Goal: Task Accomplishment & Management: Complete application form

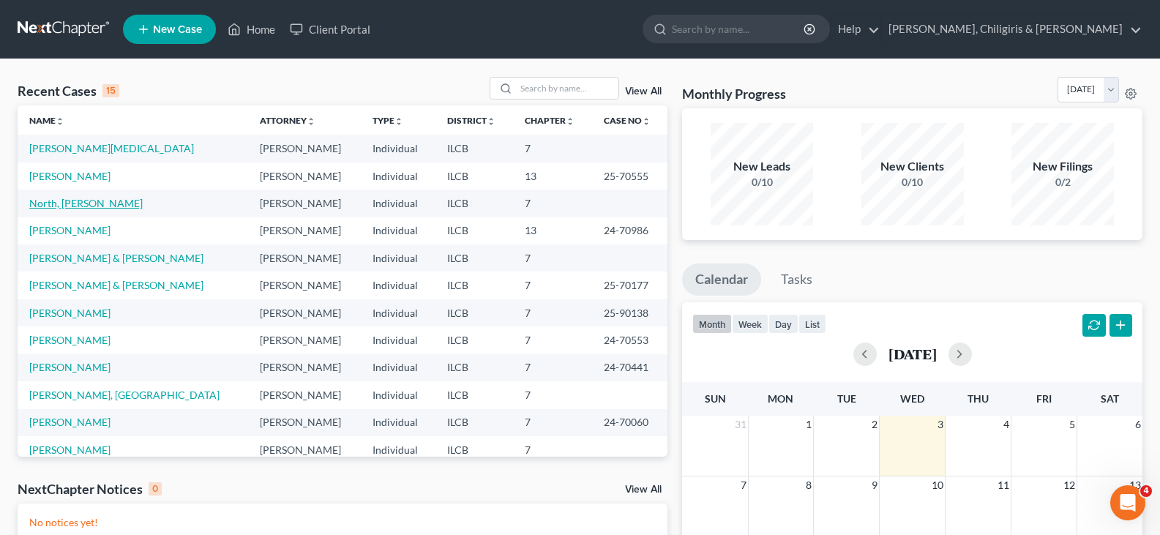
click at [90, 203] on link "North, [PERSON_NAME]" at bounding box center [85, 203] width 113 height 12
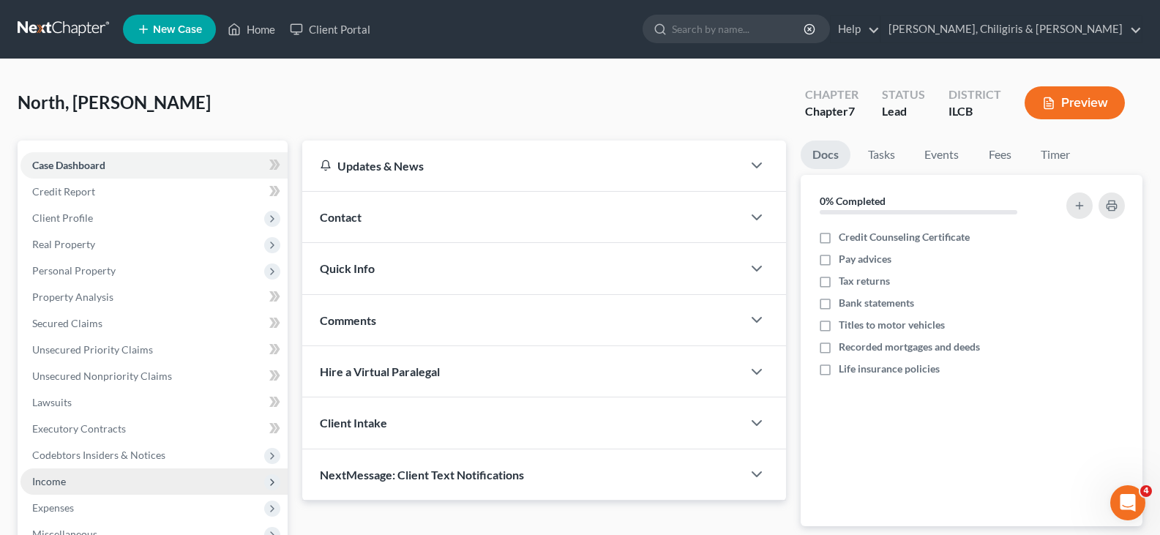
click at [45, 479] on span "Income" at bounding box center [49, 481] width 34 height 12
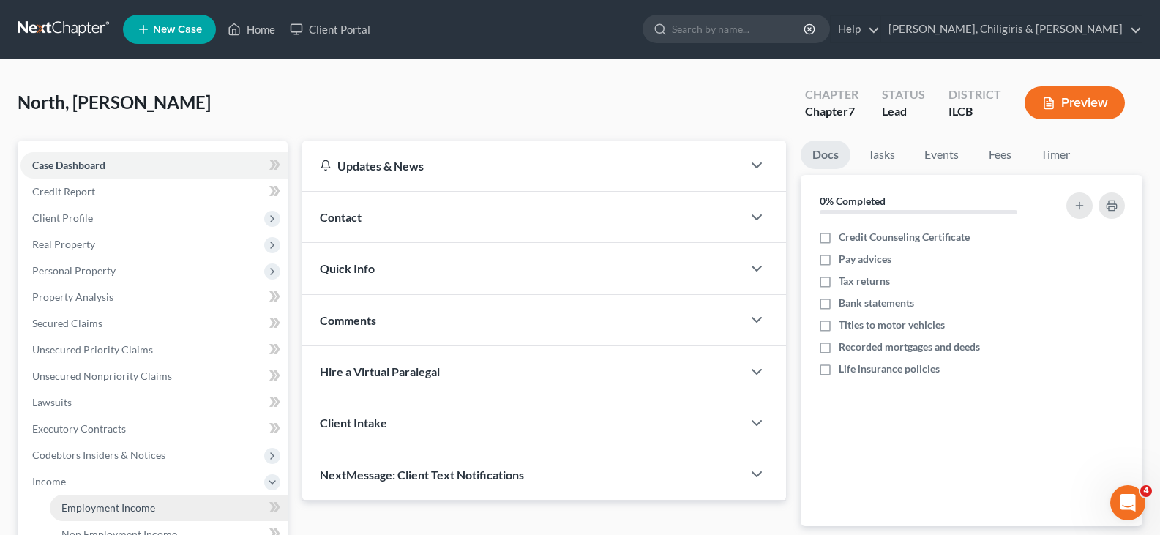
click at [130, 508] on span "Employment Income" at bounding box center [108, 507] width 94 height 12
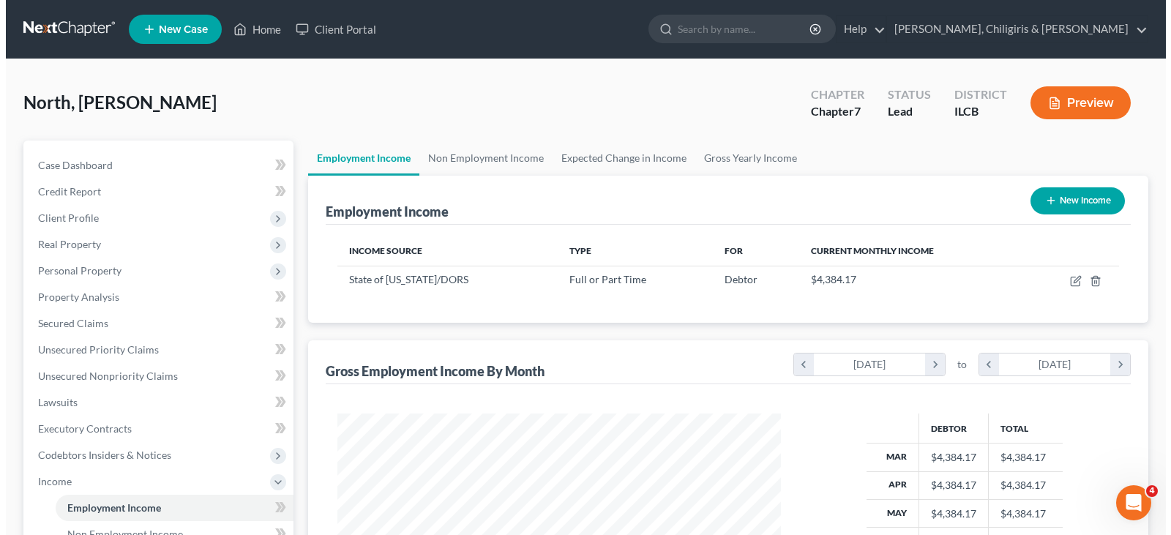
scroll to position [263, 473]
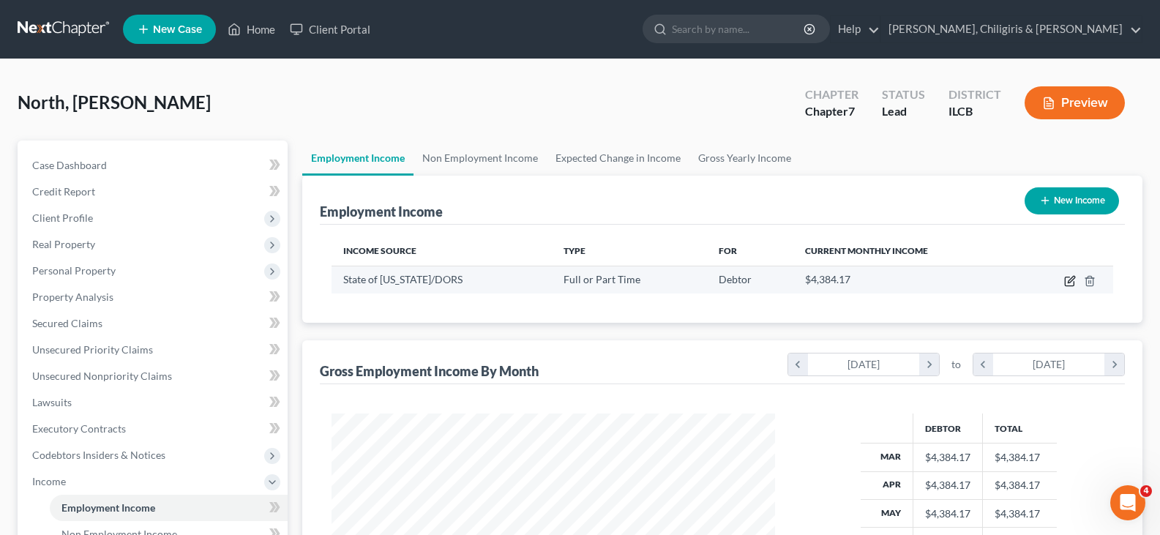
click at [1069, 283] on icon "button" at bounding box center [1070, 281] width 12 height 12
select select "0"
select select "14"
select select "0"
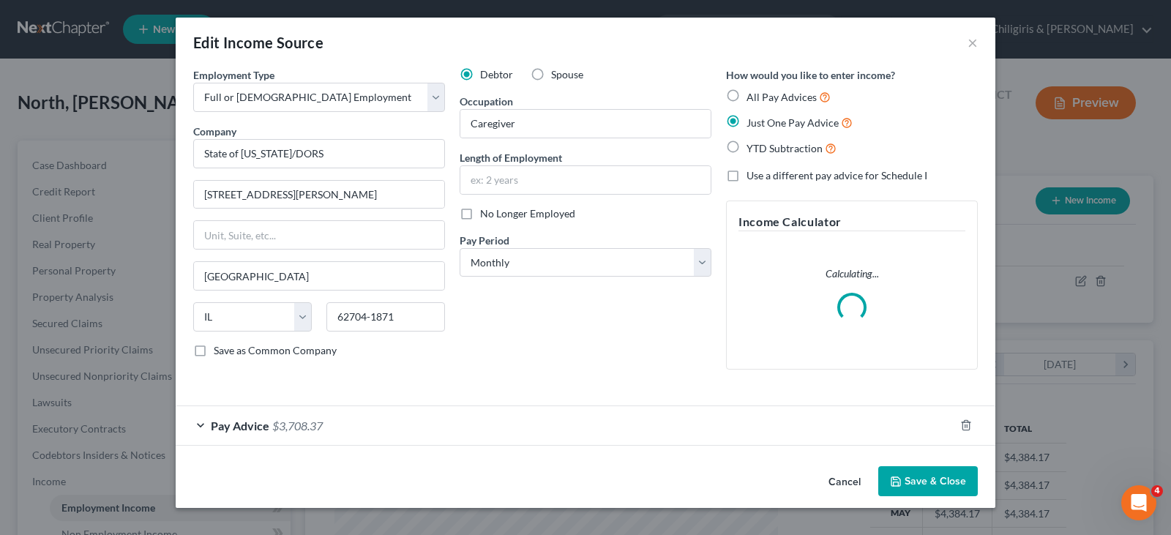
scroll to position [263, 478]
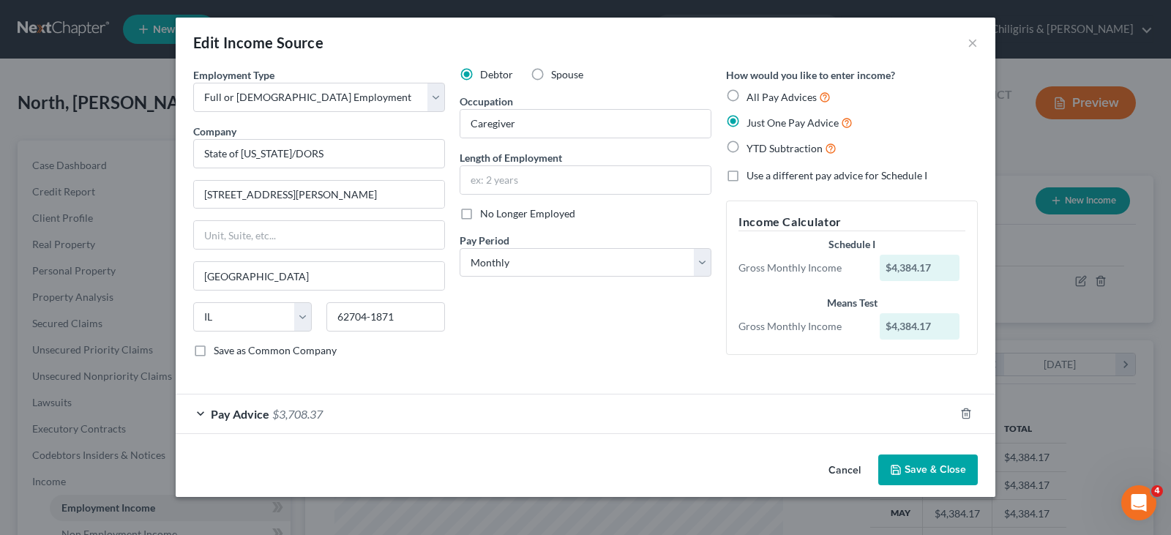
click at [199, 416] on div "Pay Advice $3,708.37" at bounding box center [565, 414] width 779 height 39
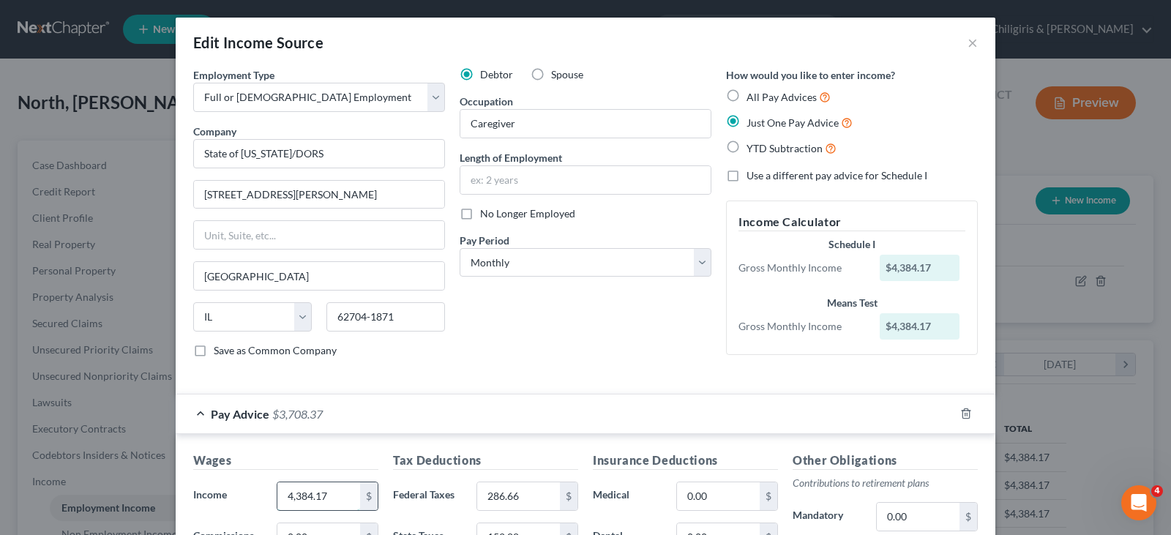
click at [323, 495] on input "4,384.17" at bounding box center [318, 496] width 83 height 28
type input "4,382.83"
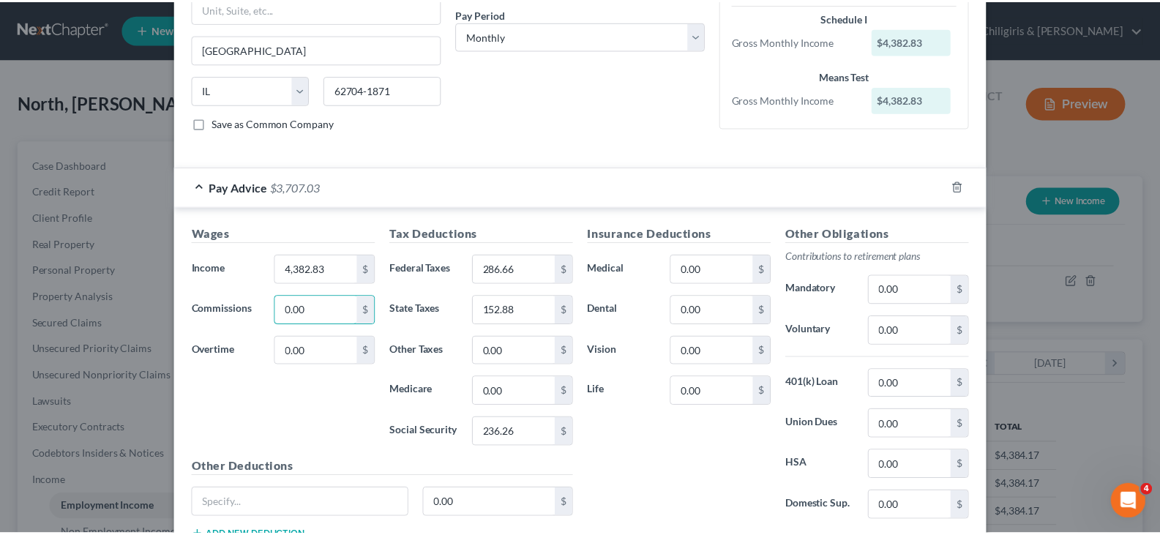
scroll to position [337, 0]
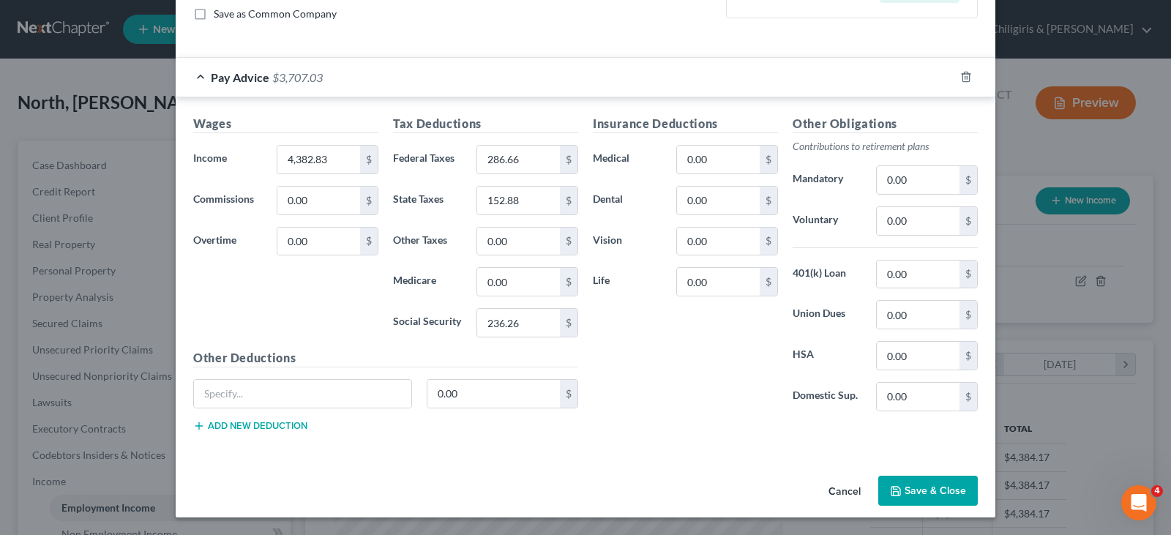
click at [941, 496] on button "Save & Close" at bounding box center [928, 491] width 100 height 31
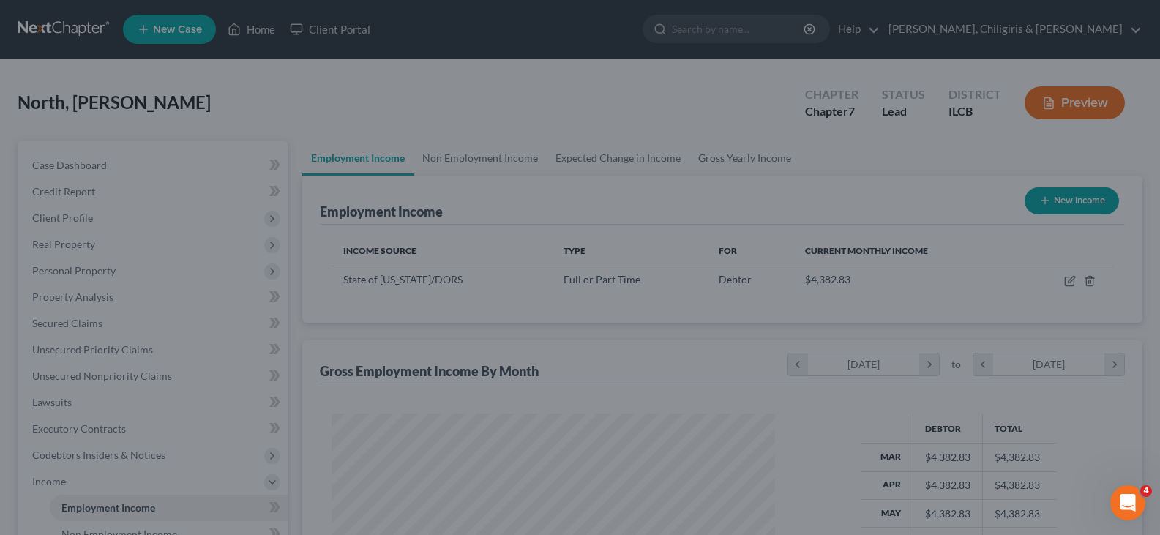
scroll to position [731704, 731493]
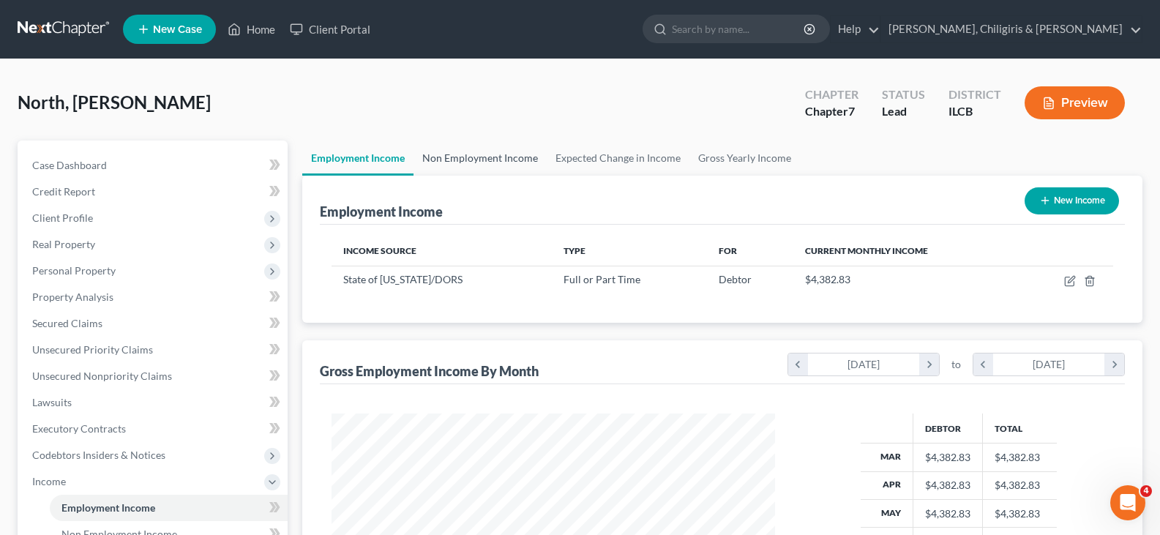
click at [444, 154] on link "Non Employment Income" at bounding box center [480, 158] width 133 height 35
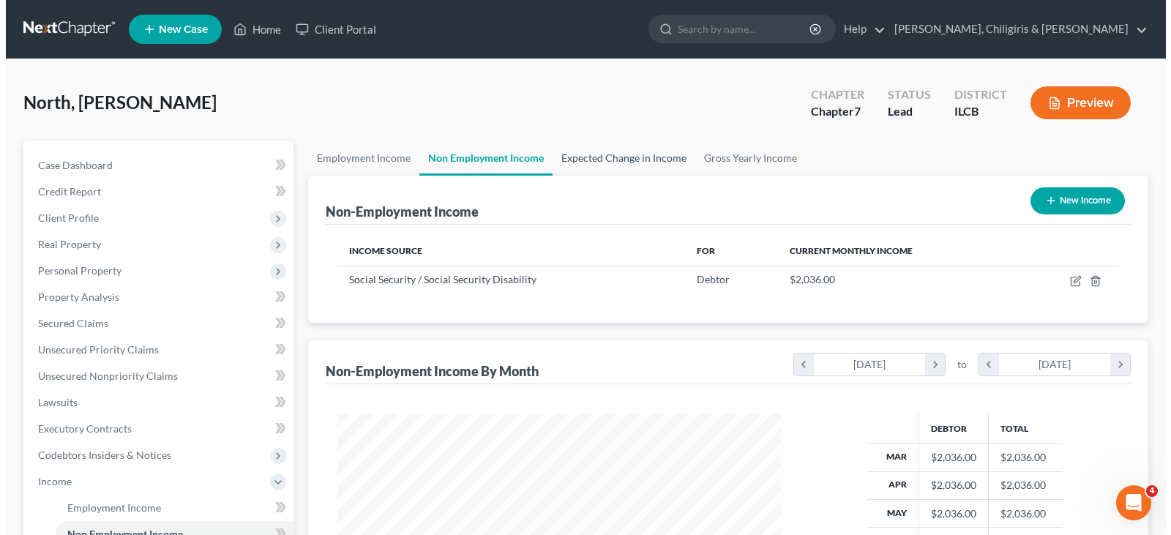
scroll to position [263, 473]
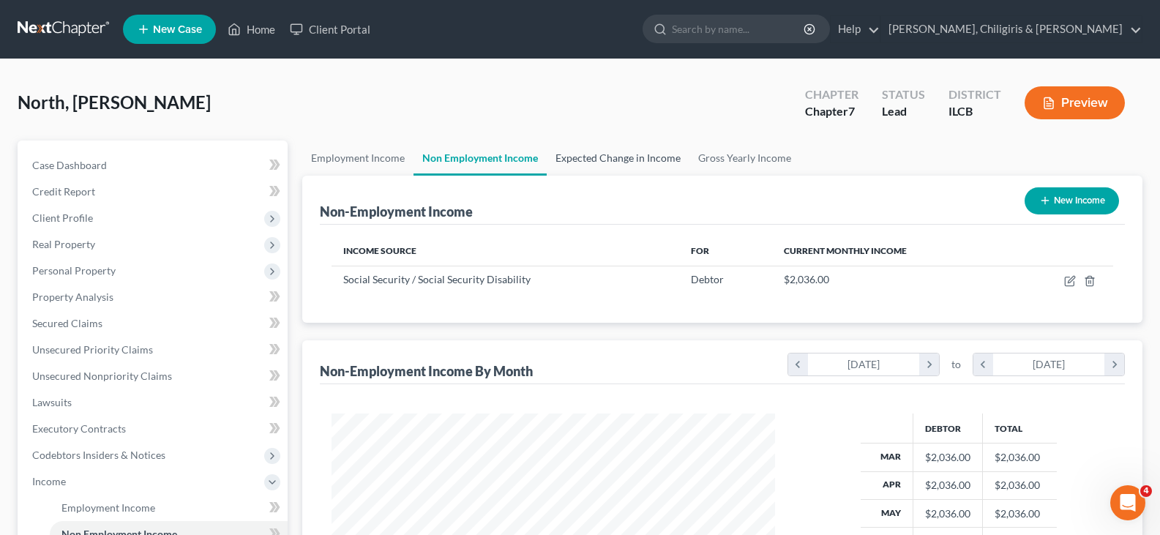
click at [619, 159] on link "Expected Change in Income" at bounding box center [618, 158] width 143 height 35
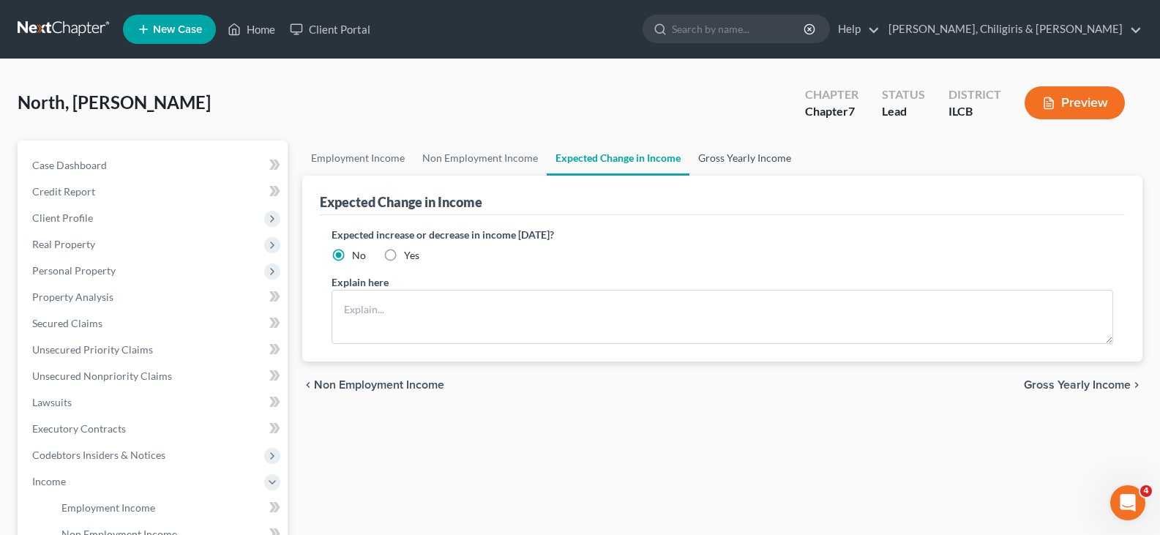
click at [766, 157] on link "Gross Yearly Income" at bounding box center [745, 158] width 111 height 35
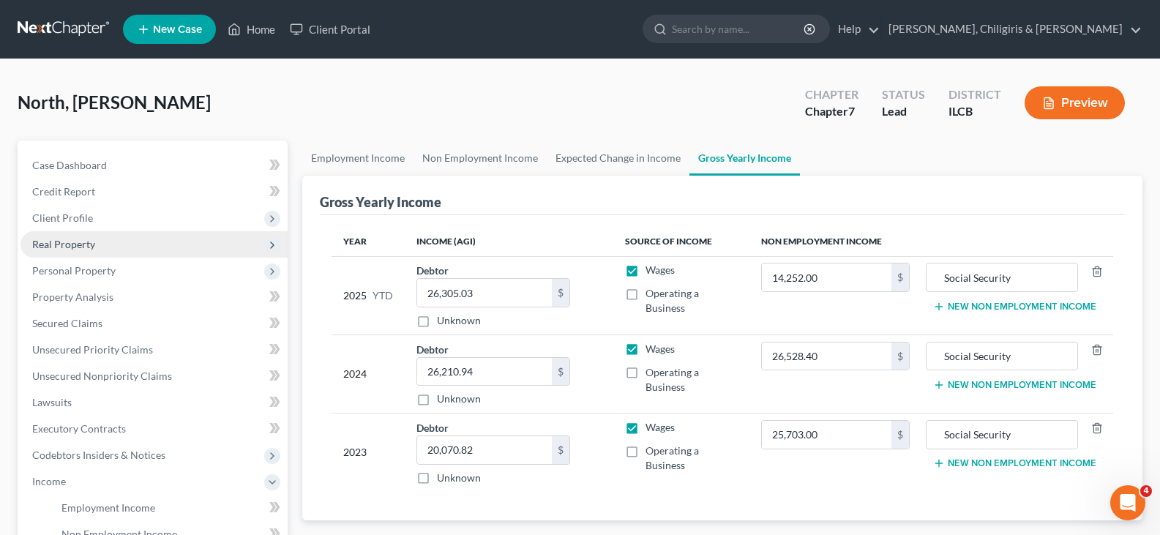
drag, startPoint x: 93, startPoint y: 247, endPoint x: 173, endPoint y: 232, distance: 81.8
click at [93, 247] on span "Real Property" at bounding box center [63, 244] width 63 height 12
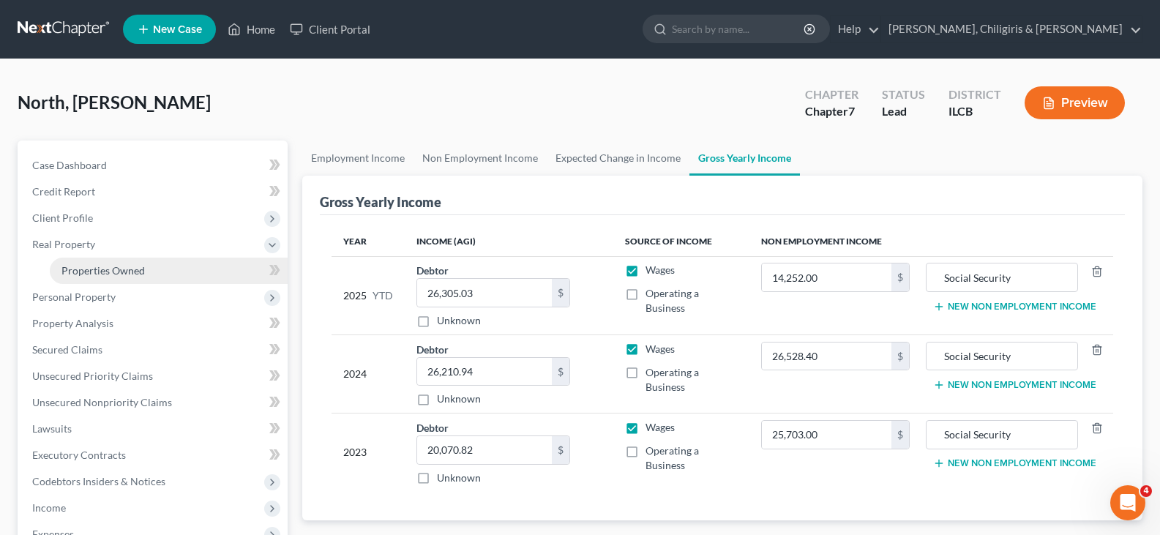
click at [132, 272] on span "Properties Owned" at bounding box center [102, 270] width 83 height 12
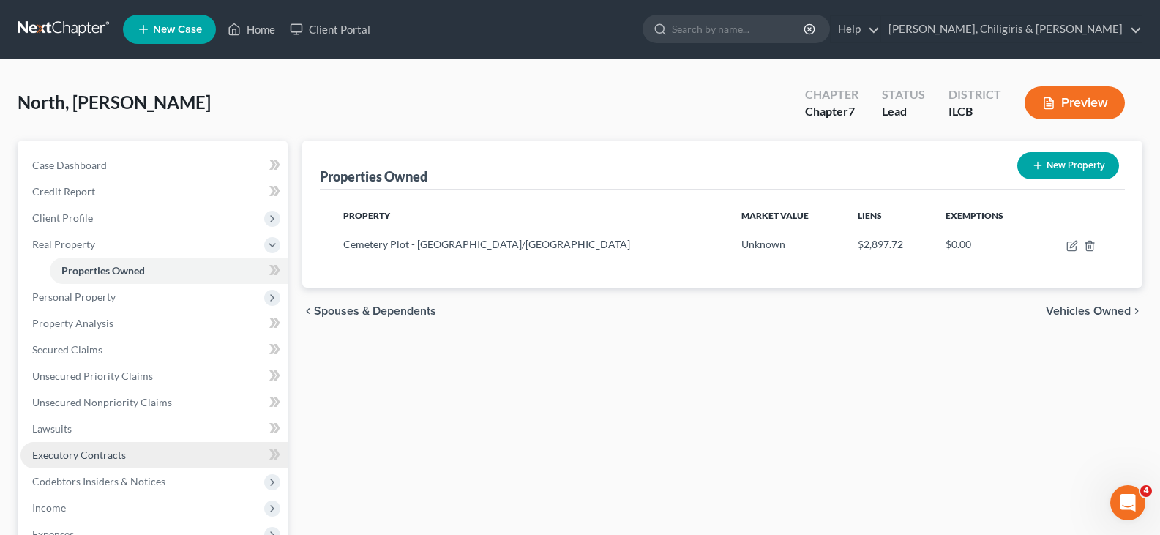
click at [108, 450] on span "Executory Contracts" at bounding box center [79, 455] width 94 height 12
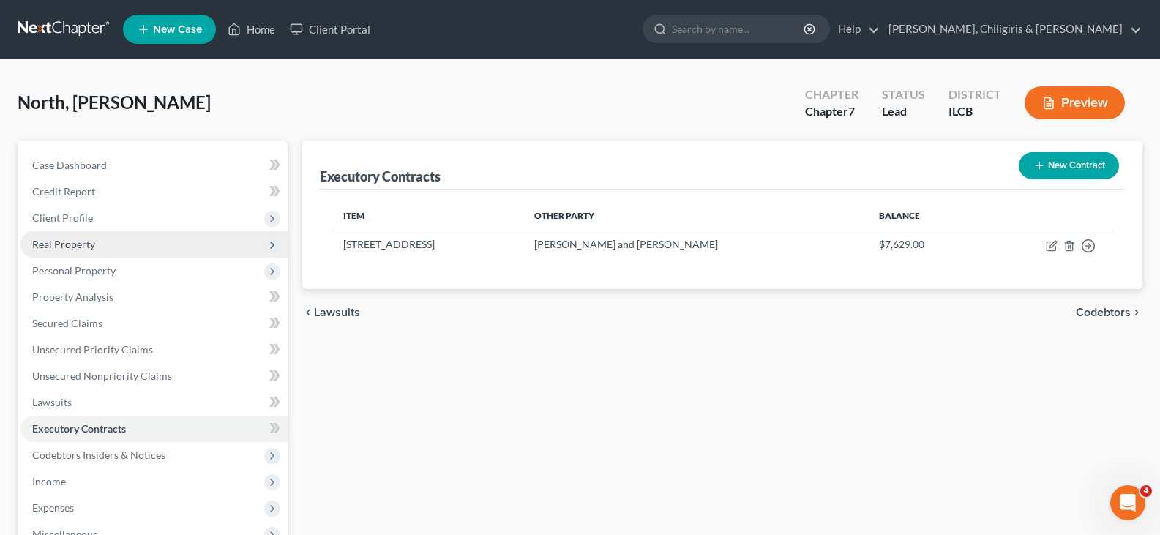
click at [85, 250] on span "Real Property" at bounding box center [153, 244] width 267 height 26
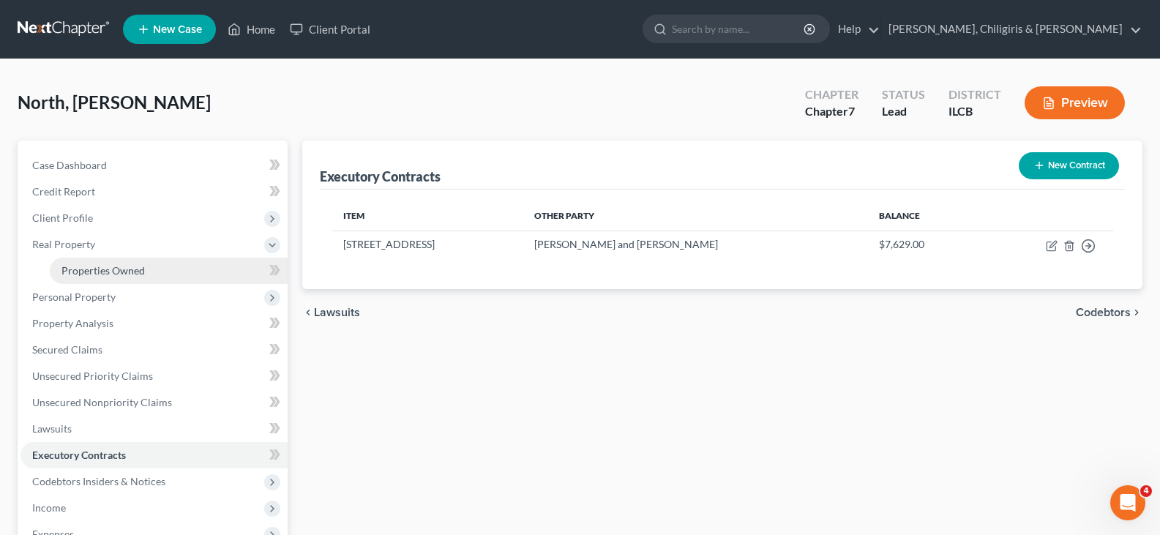
click at [125, 269] on span "Properties Owned" at bounding box center [102, 270] width 83 height 12
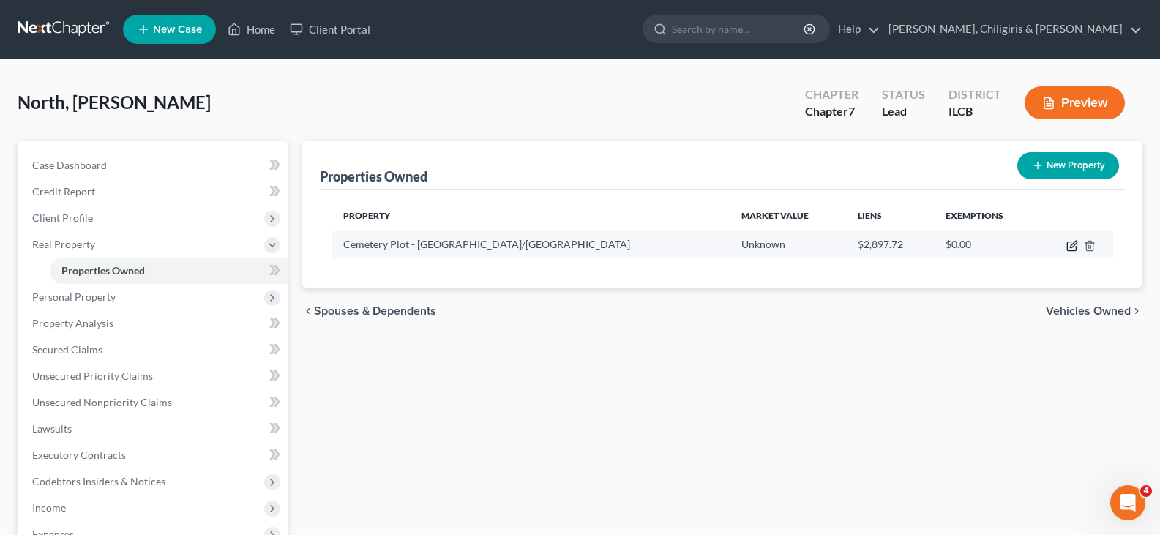
click at [1070, 244] on icon "button" at bounding box center [1072, 246] width 12 height 12
select select "14"
select select "0"
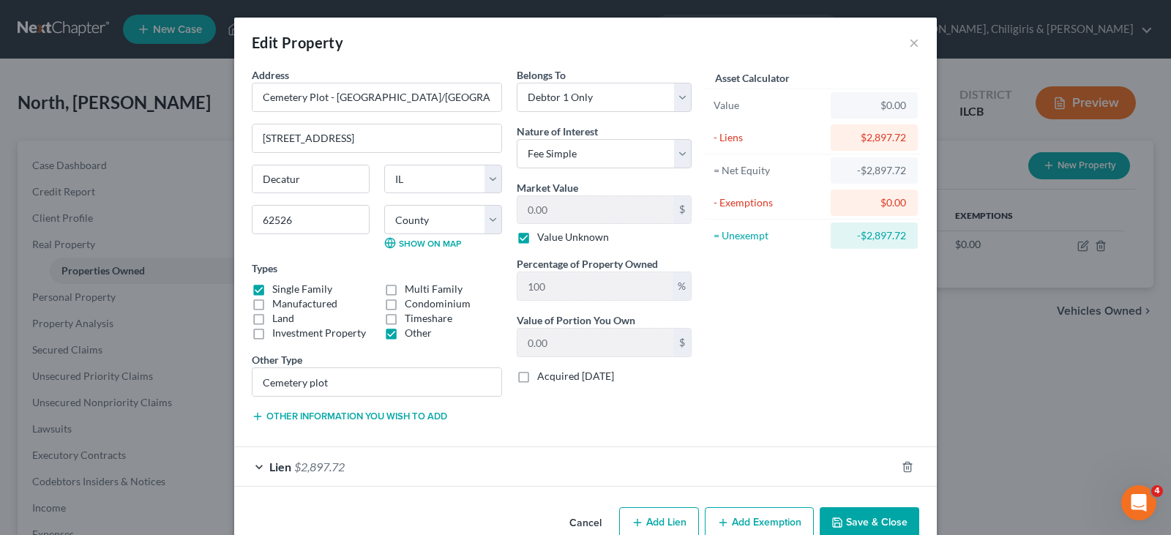
scroll to position [32, 0]
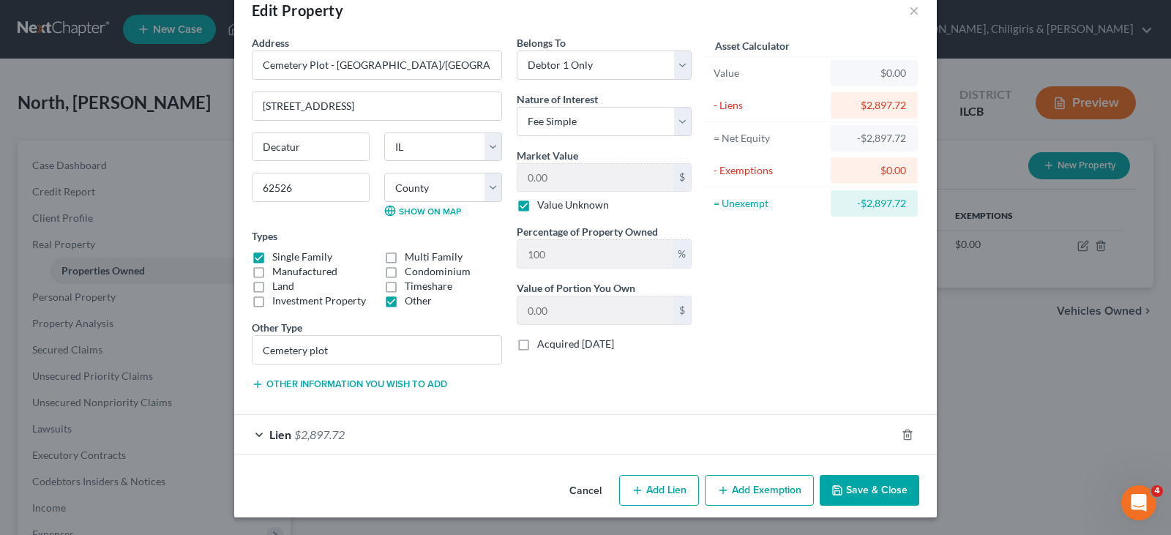
click at [854, 492] on button "Save & Close" at bounding box center [870, 490] width 100 height 31
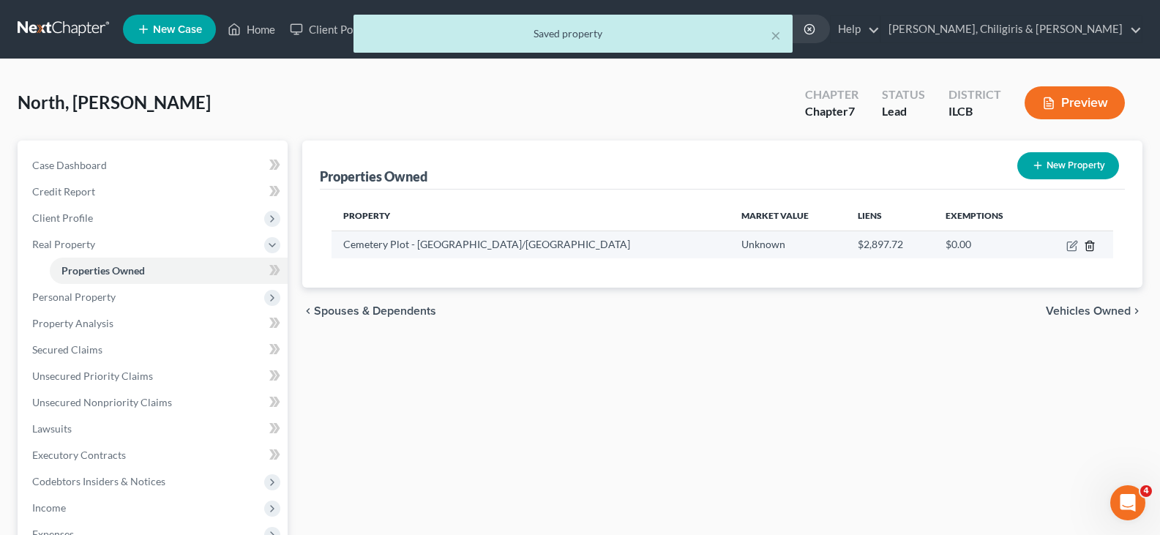
click at [1087, 250] on icon "button" at bounding box center [1089, 246] width 7 height 10
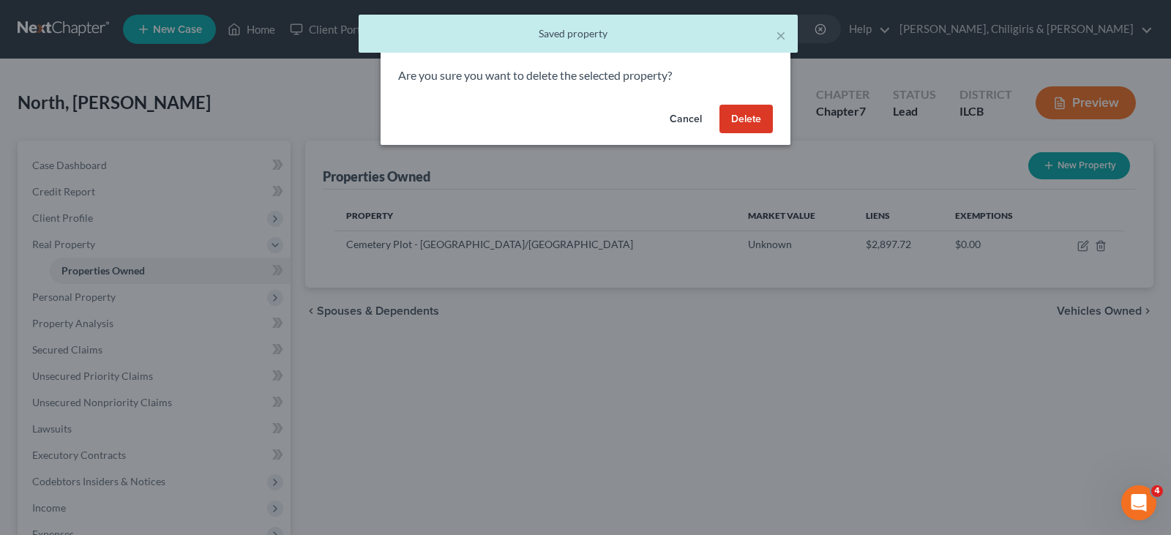
click at [746, 116] on button "Delete" at bounding box center [746, 119] width 53 height 29
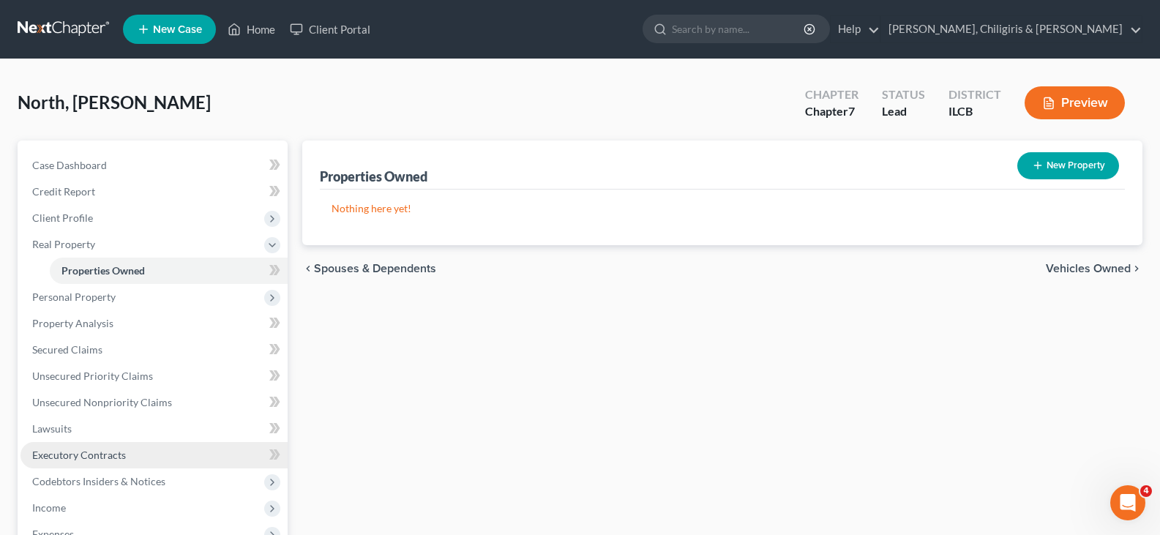
click at [97, 454] on span "Executory Contracts" at bounding box center [79, 455] width 94 height 12
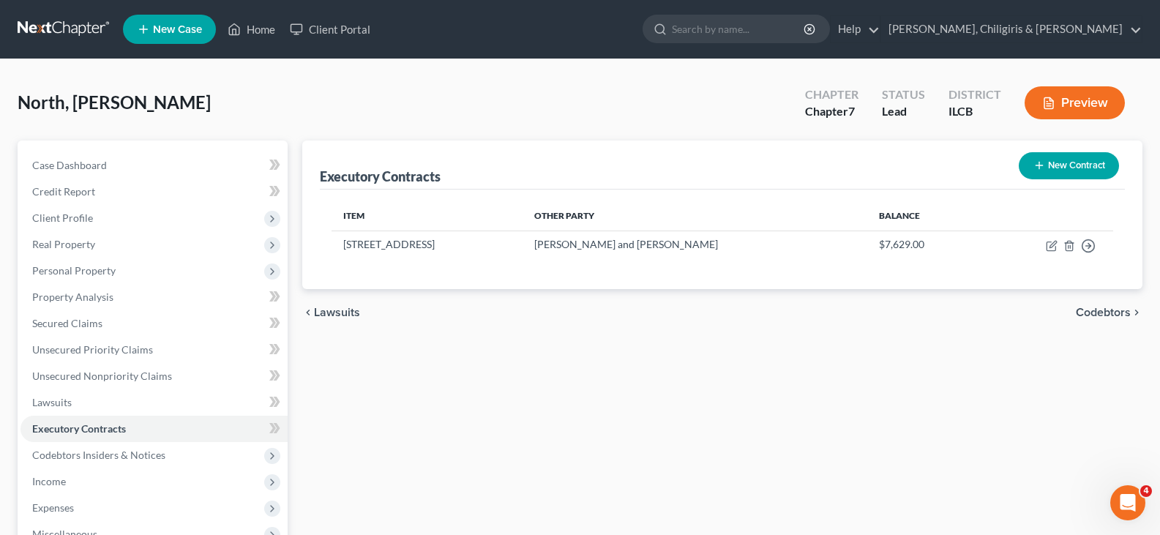
click at [1071, 169] on button "New Contract" at bounding box center [1069, 165] width 100 height 27
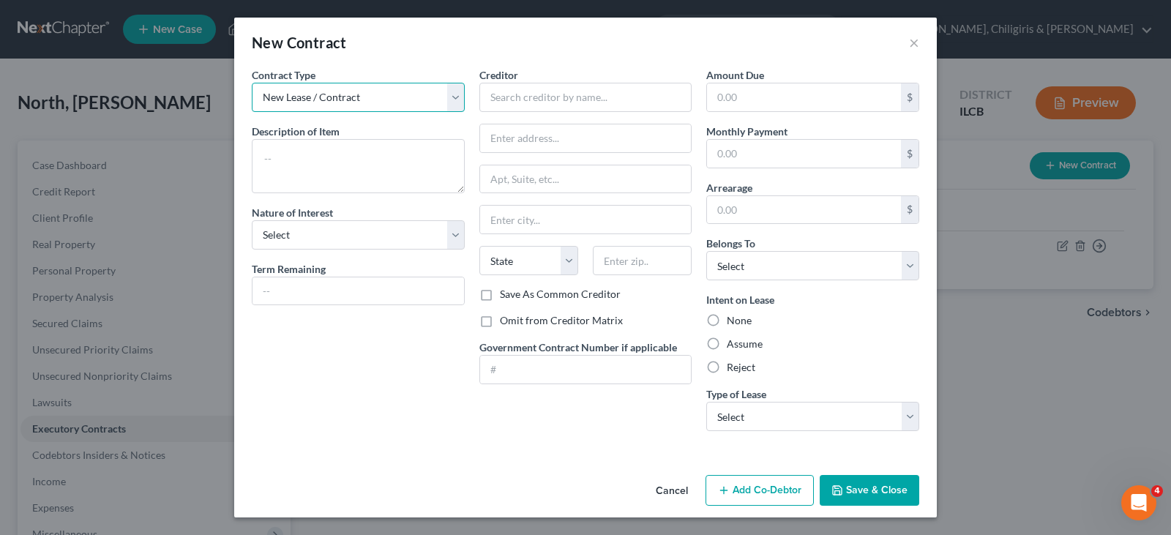
click at [460, 104] on select "New Lease / Contract New Timeshare" at bounding box center [358, 97] width 213 height 29
click at [348, 151] on textarea at bounding box center [358, 166] width 213 height 54
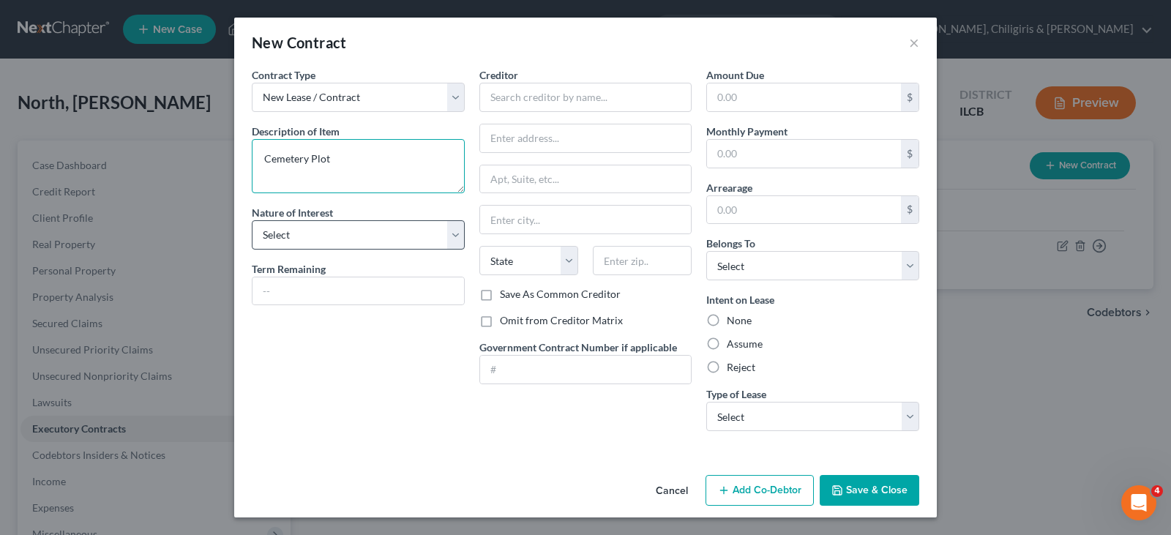
type textarea "Cemetery Plot"
click at [449, 232] on select "Select Purchaser Agent Lessor Lessee" at bounding box center [358, 234] width 213 height 29
select select "0"
click at [252, 220] on select "Select Purchaser Agent Lessor Lessee" at bounding box center [358, 234] width 213 height 29
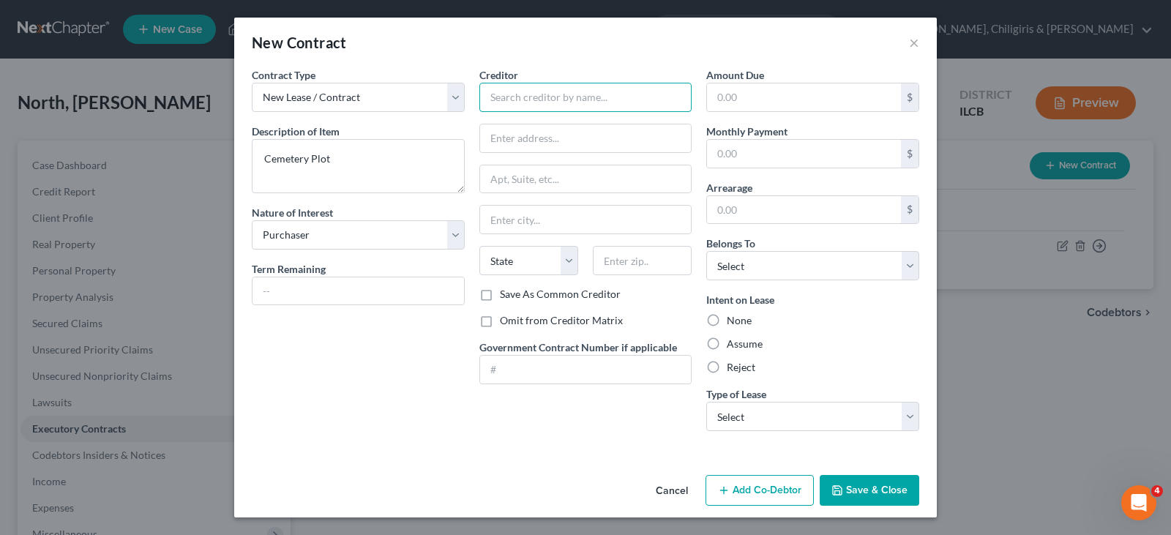
click at [613, 102] on input "text" at bounding box center [585, 97] width 213 height 29
type input "Graceland/[GEOGRAPHIC_DATA]"
click at [548, 145] on input "text" at bounding box center [586, 138] width 212 height 28
type input "[STREET_ADDRESS]"
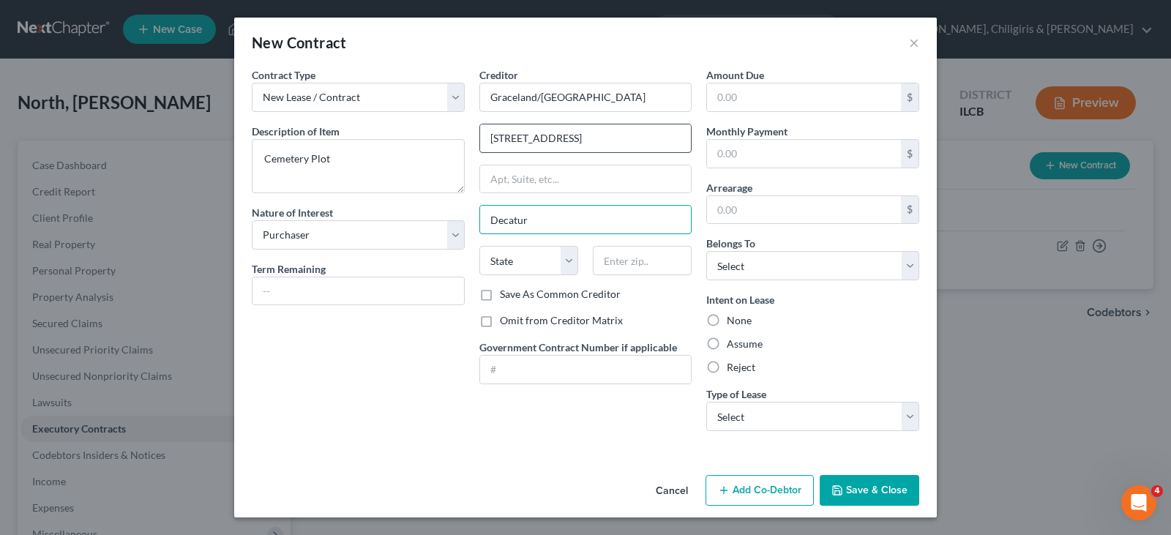
type input "Decatur"
select select "14"
type input "62526"
drag, startPoint x: 755, startPoint y: 100, endPoint x: 774, endPoint y: 100, distance: 19.8
click at [755, 100] on input "text" at bounding box center [804, 97] width 194 height 28
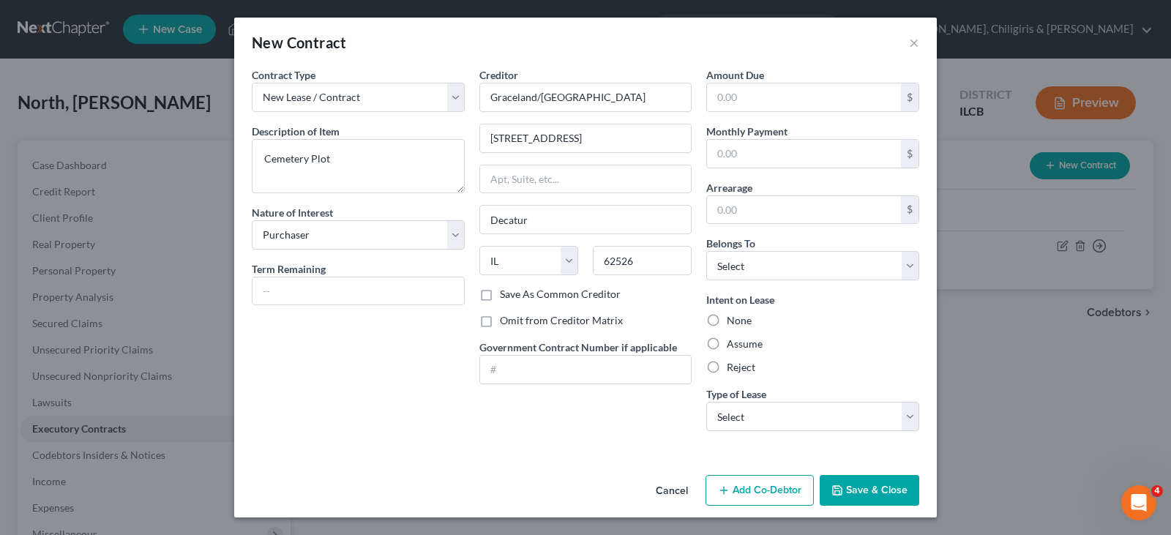
click at [866, 287] on div "Amount Due $ Monthly Payment $ Arrearage $ Belongs To * Select Debtor 1 Only De…" at bounding box center [813, 254] width 228 height 375
click at [749, 145] on input "text" at bounding box center [804, 154] width 194 height 28
click at [758, 103] on input "text" at bounding box center [804, 97] width 194 height 28
type input "2,800"
type input "50"
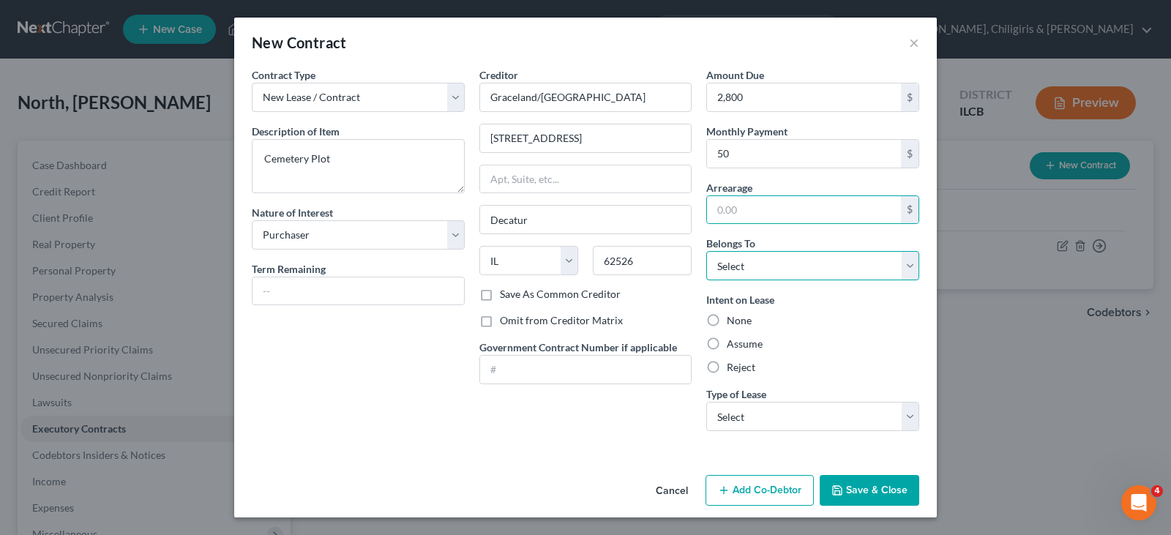
click at [908, 270] on select "Select Debtor 1 Only Debtor 2 Only Debtor 1 And Debtor 2 Only At Least One Of T…" at bounding box center [812, 265] width 213 height 29
select select "0"
click at [706, 251] on select "Select Debtor 1 Only Debtor 2 Only Debtor 1 And Debtor 2 Only At Least One Of T…" at bounding box center [812, 265] width 213 height 29
click at [727, 344] on label "Assume" at bounding box center [745, 344] width 36 height 15
click at [733, 344] on input "Assume" at bounding box center [738, 342] width 10 height 10
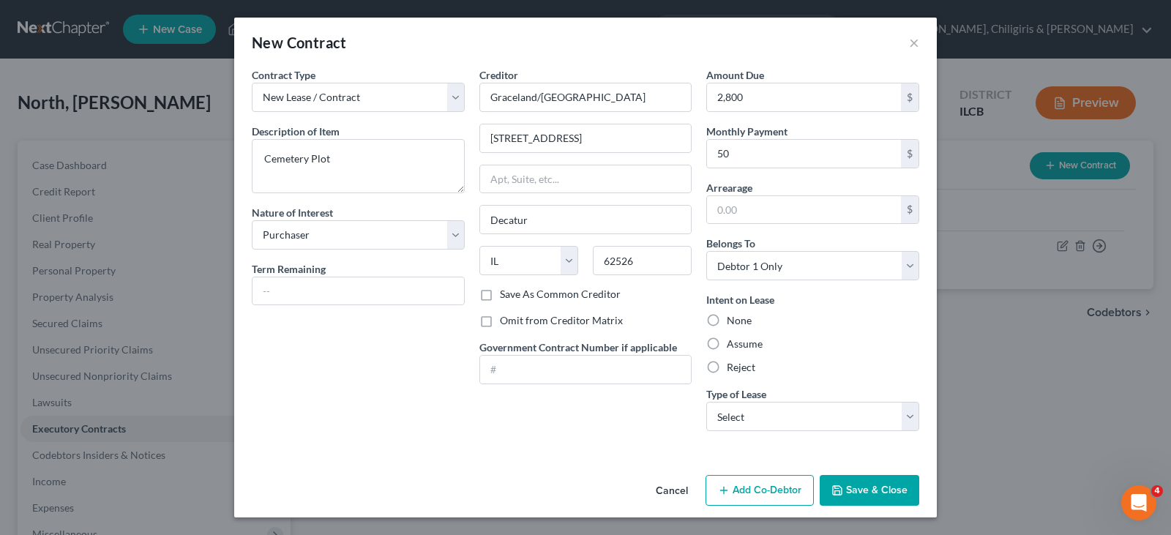
radio input "true"
click at [906, 416] on select "Select Real Estate Car Other" at bounding box center [812, 416] width 213 height 29
select select "2"
click at [706, 402] on select "Select Real Estate Car Other" at bounding box center [812, 416] width 213 height 29
click at [859, 486] on button "Save & Close" at bounding box center [870, 490] width 100 height 31
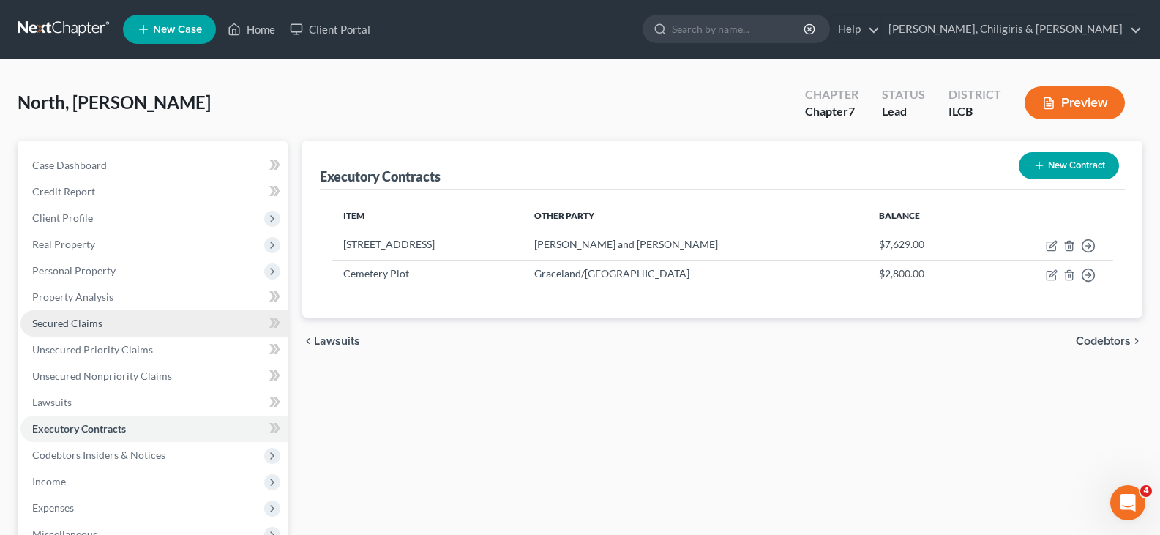
click at [57, 321] on span "Secured Claims" at bounding box center [67, 323] width 70 height 12
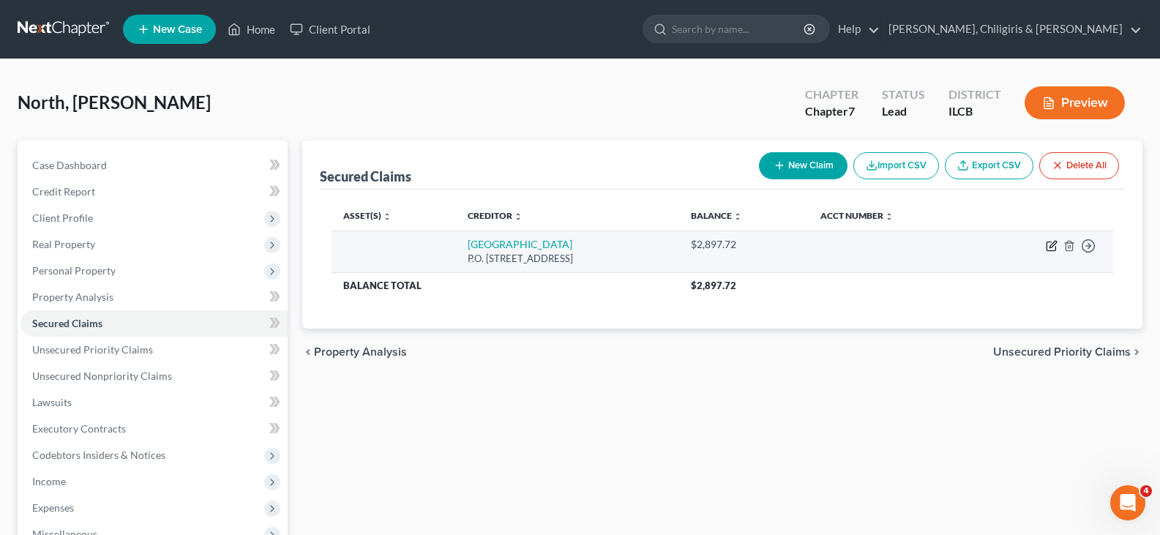
click at [1054, 246] on icon "button" at bounding box center [1052, 246] width 12 height 12
select select "45"
select select "2"
select select "0"
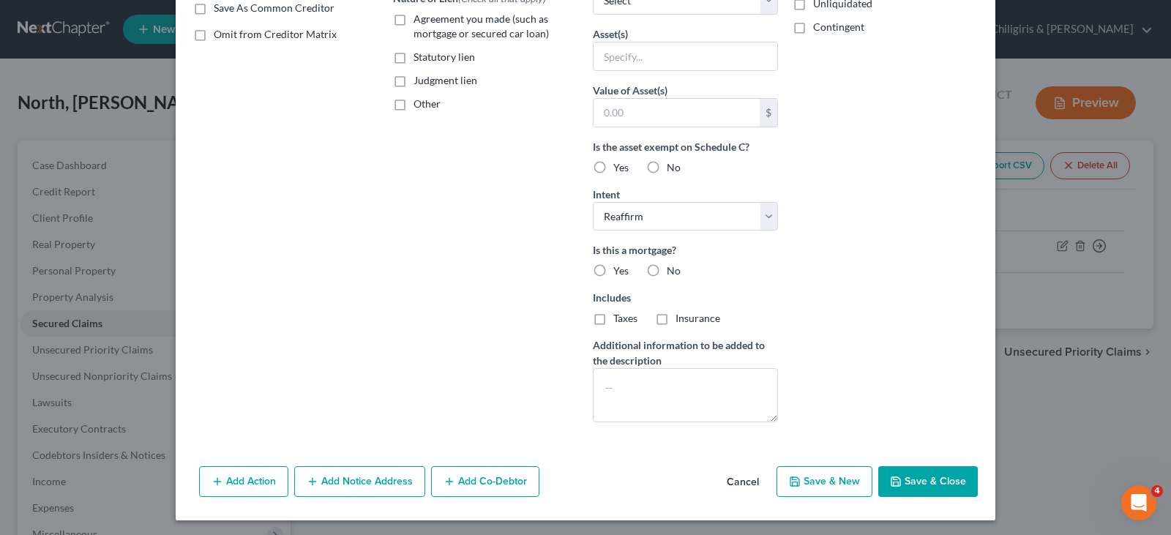
scroll to position [289, 0]
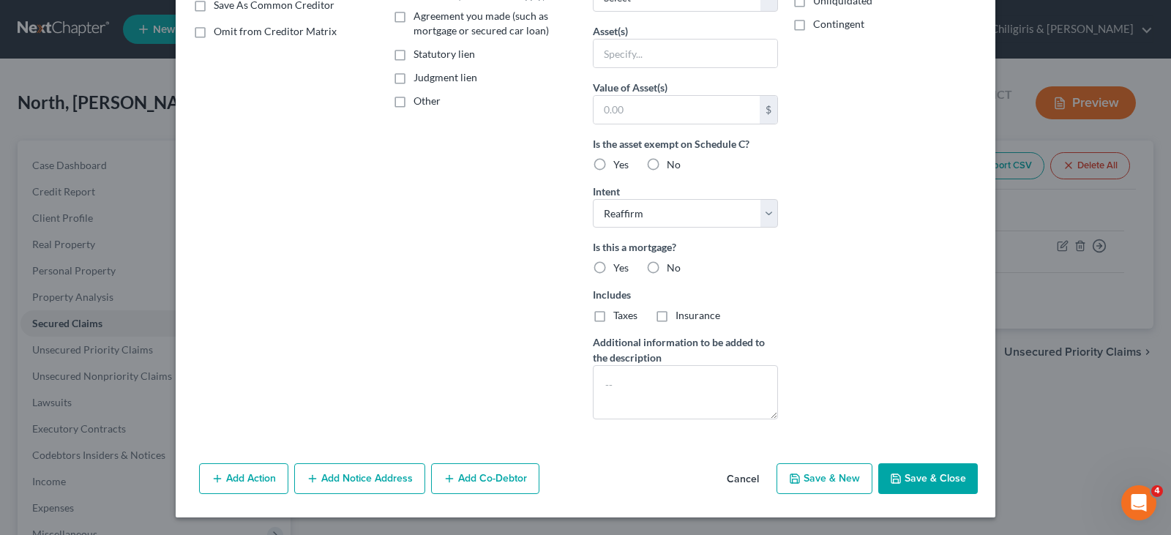
click at [922, 477] on button "Save & Close" at bounding box center [928, 478] width 100 height 31
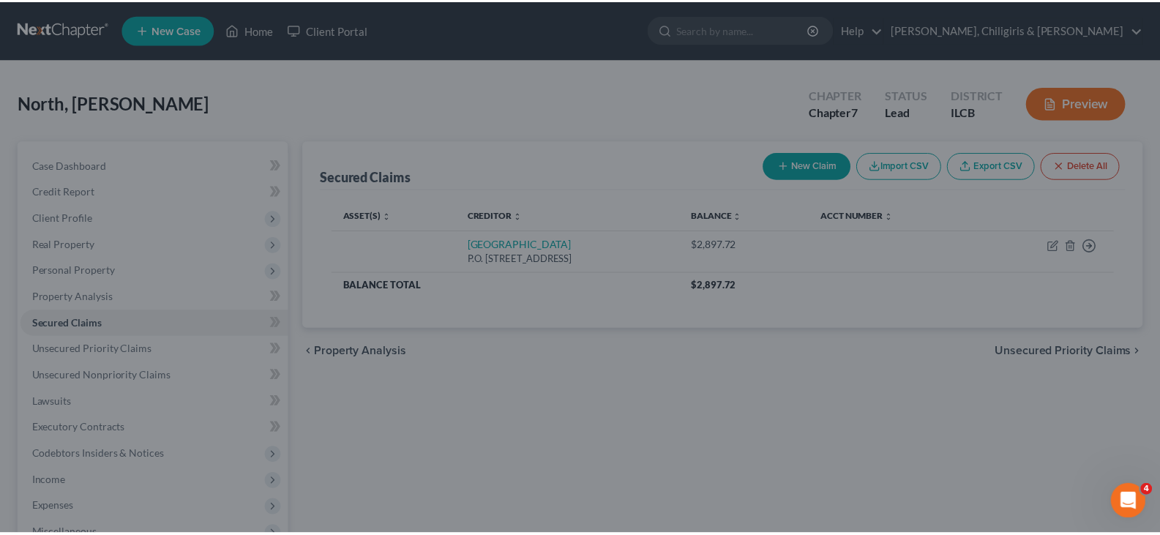
scroll to position [130, 0]
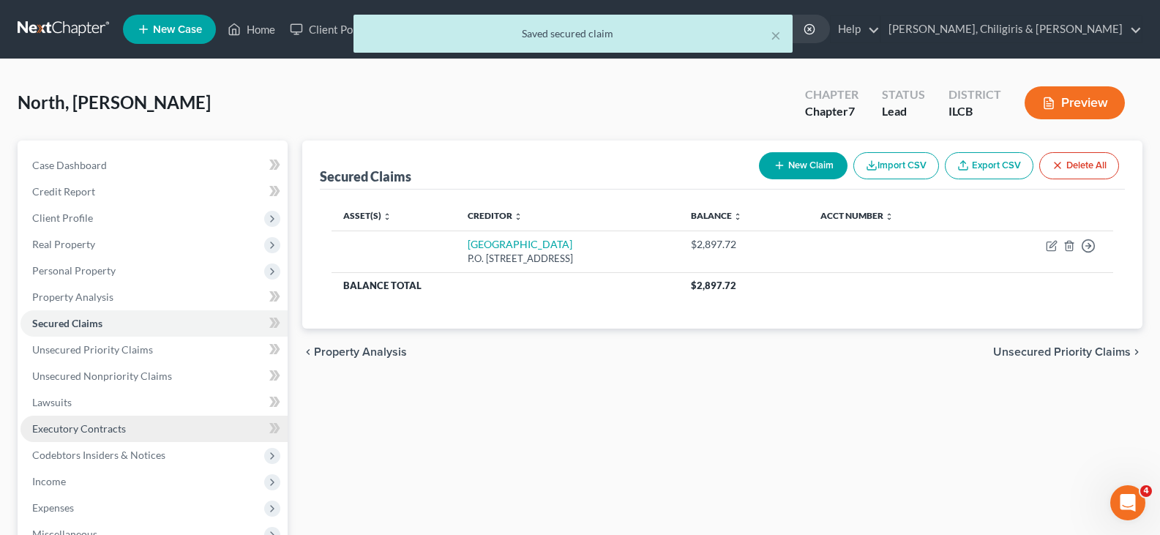
click at [97, 428] on span "Executory Contracts" at bounding box center [79, 428] width 94 height 12
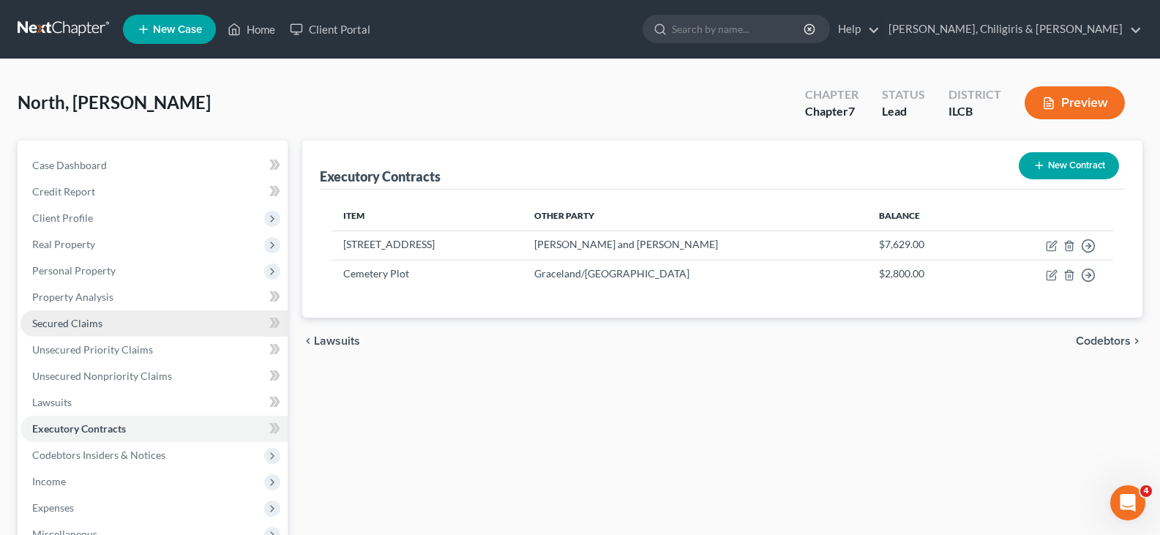
click at [86, 324] on span "Secured Claims" at bounding box center [67, 323] width 70 height 12
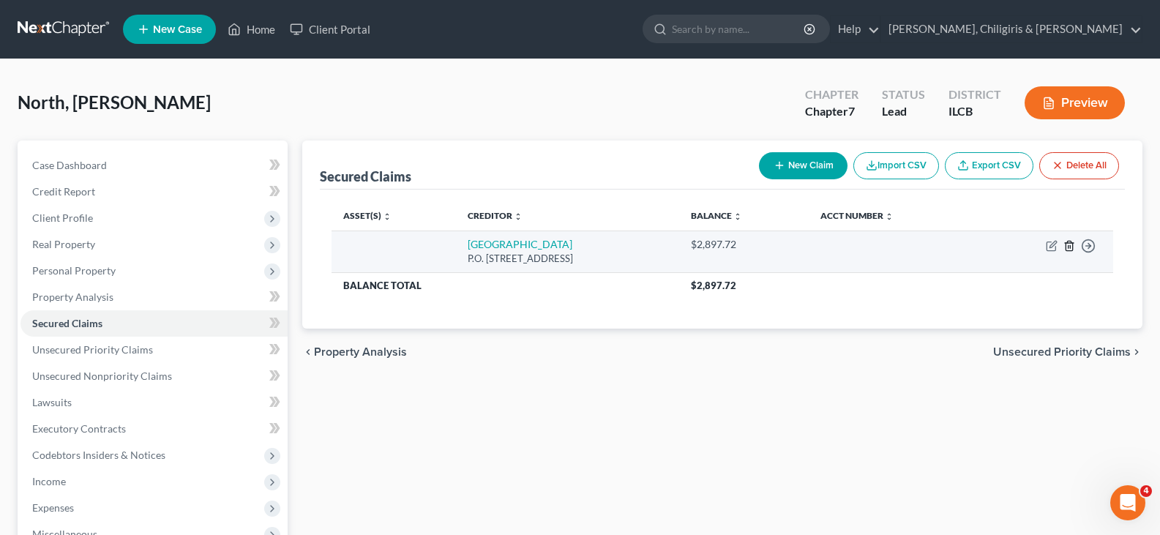
click at [1070, 248] on line "button" at bounding box center [1070, 246] width 0 height 3
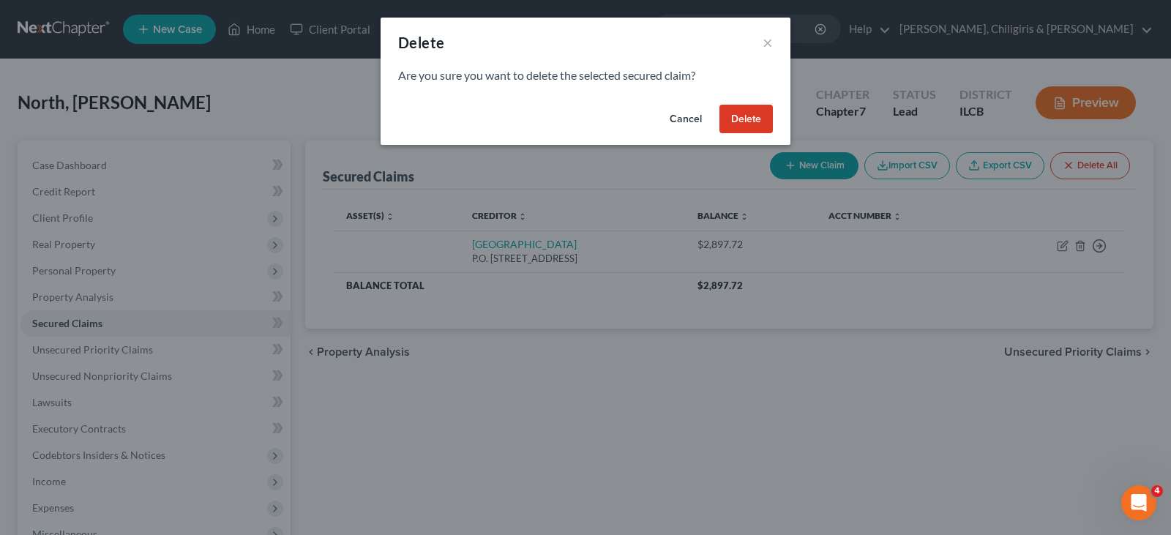
click at [737, 119] on button "Delete" at bounding box center [746, 119] width 53 height 29
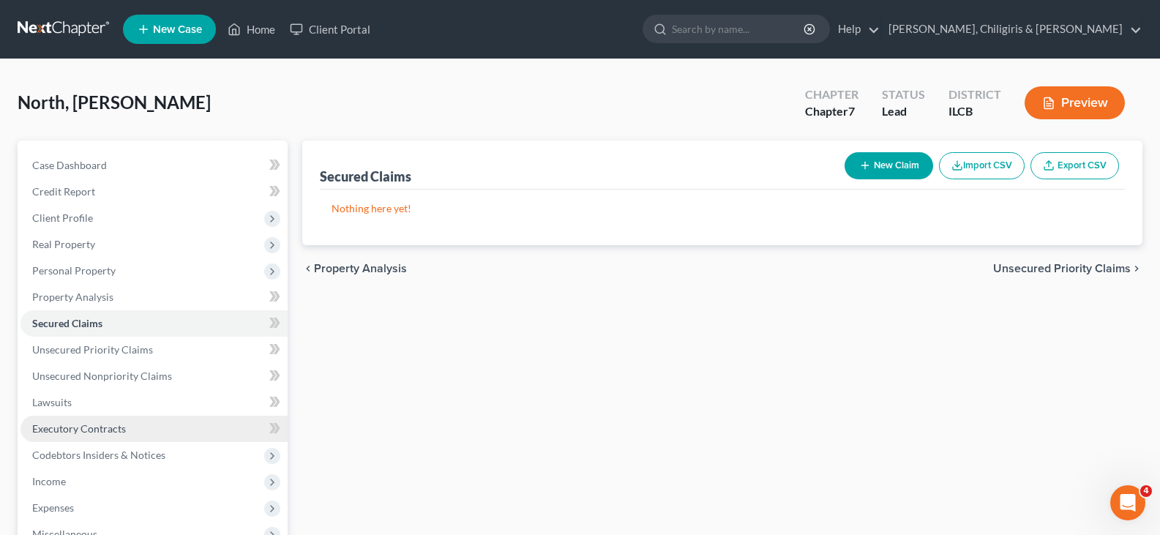
click at [52, 423] on span "Executory Contracts" at bounding box center [79, 428] width 94 height 12
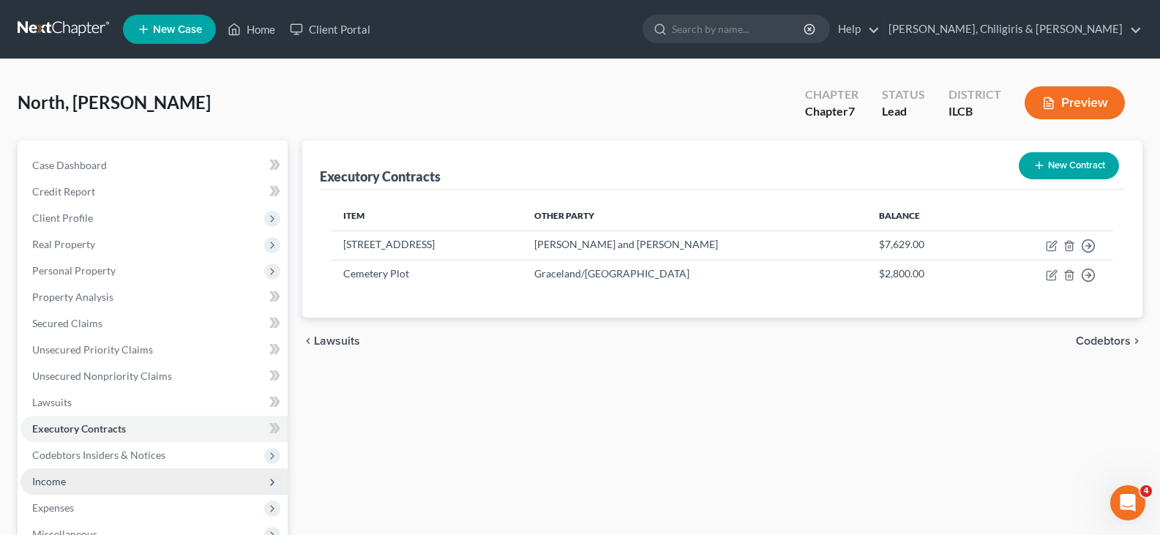
click at [52, 477] on span "Income" at bounding box center [49, 481] width 34 height 12
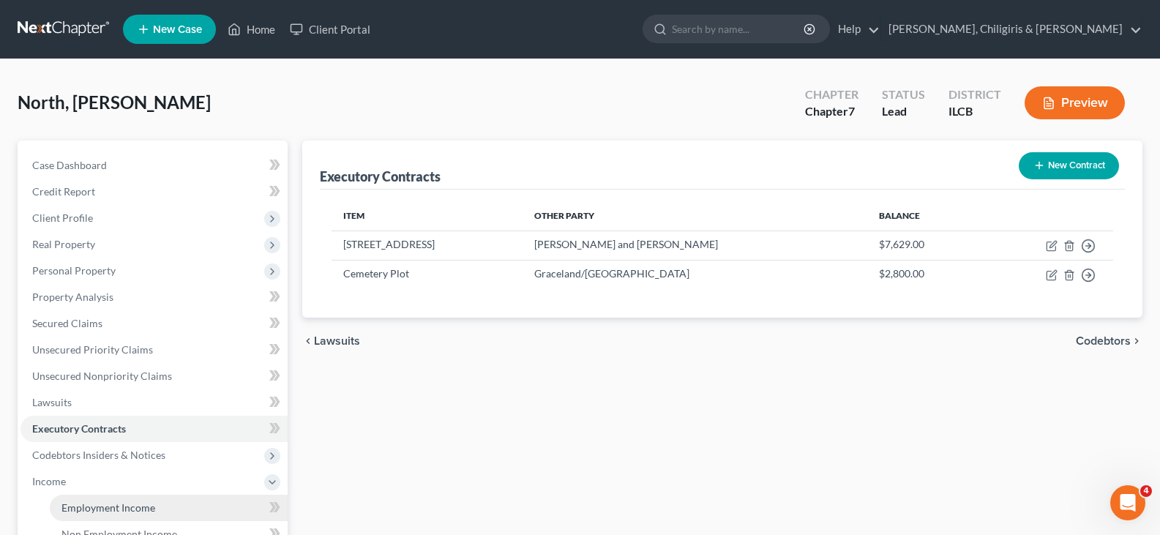
click at [89, 503] on span "Employment Income" at bounding box center [108, 507] width 94 height 12
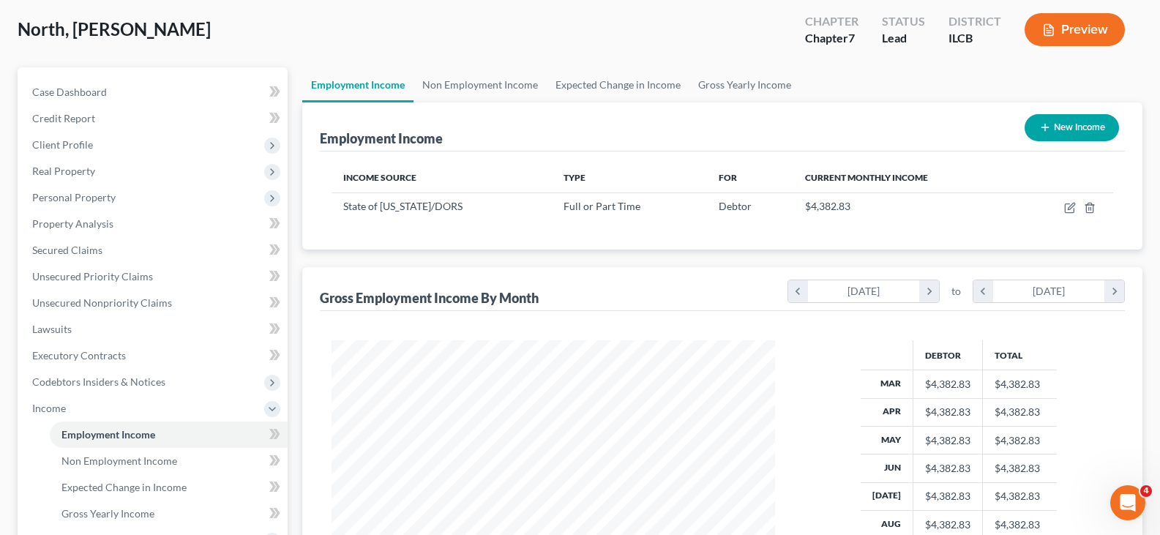
scroll to position [263, 473]
click at [723, 89] on link "Gross Yearly Income" at bounding box center [745, 84] width 111 height 35
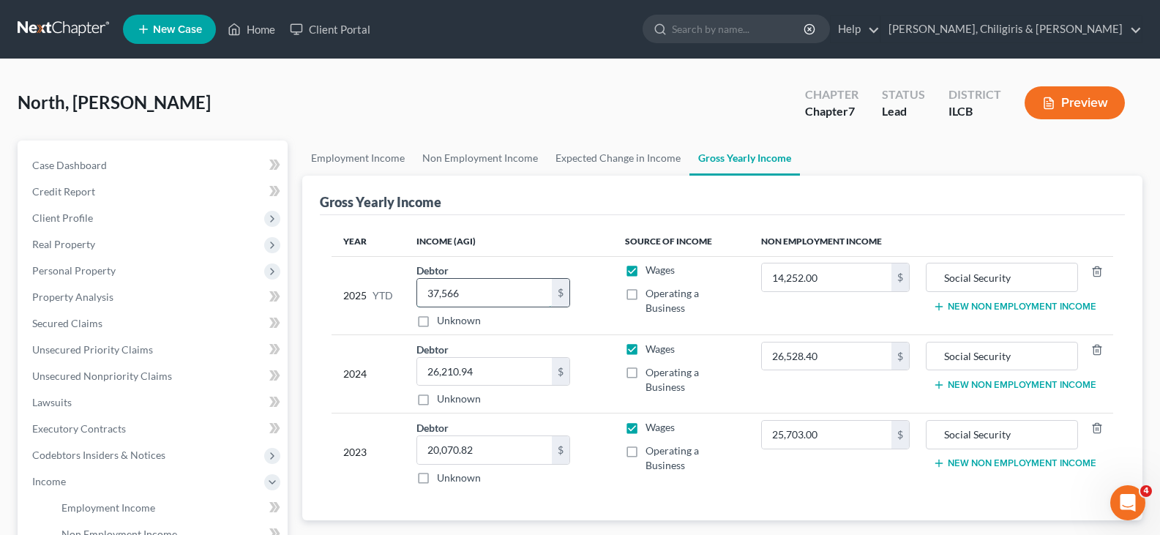
type input "37,566"
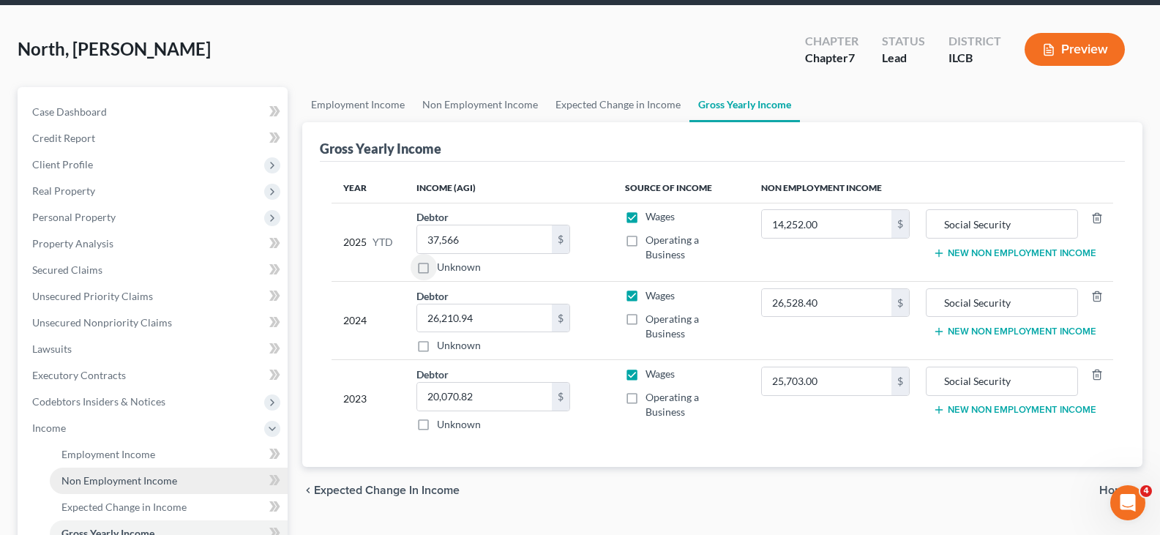
scroll to position [55, 0]
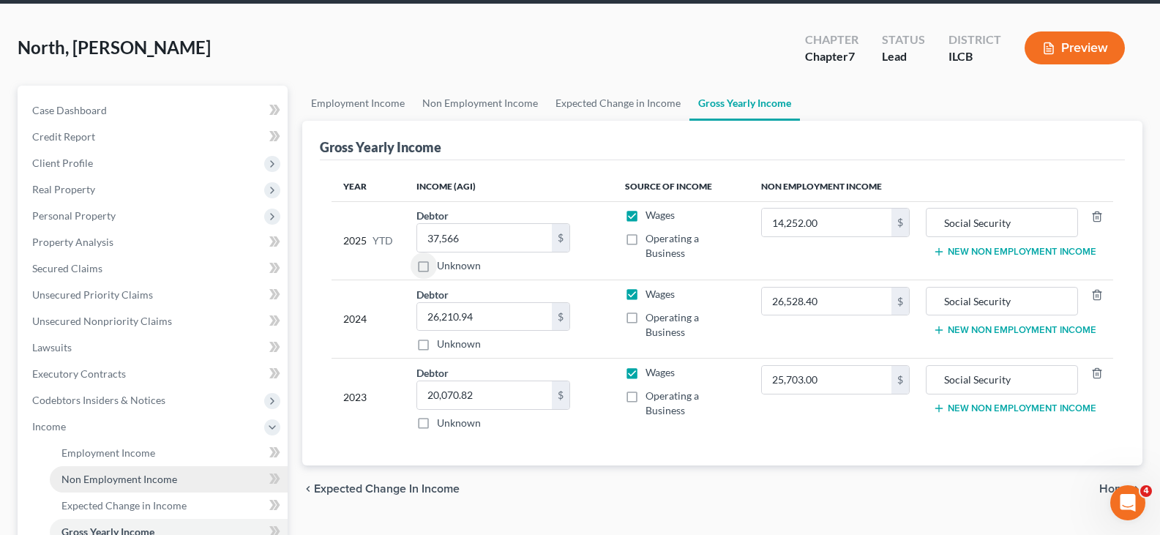
click at [125, 480] on span "Non Employment Income" at bounding box center [119, 479] width 116 height 12
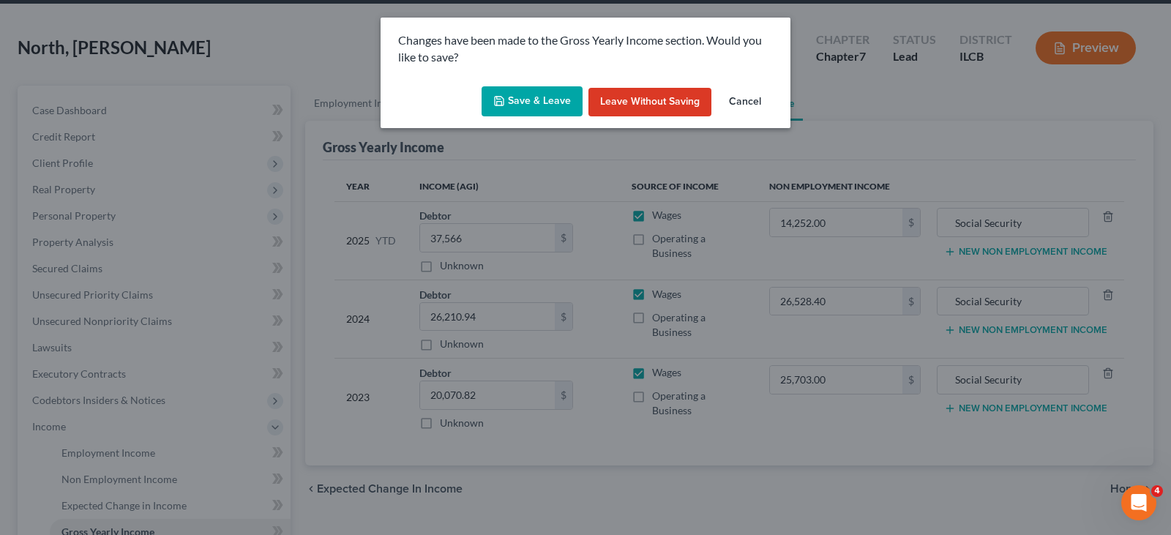
click at [520, 97] on button "Save & Leave" at bounding box center [532, 101] width 101 height 31
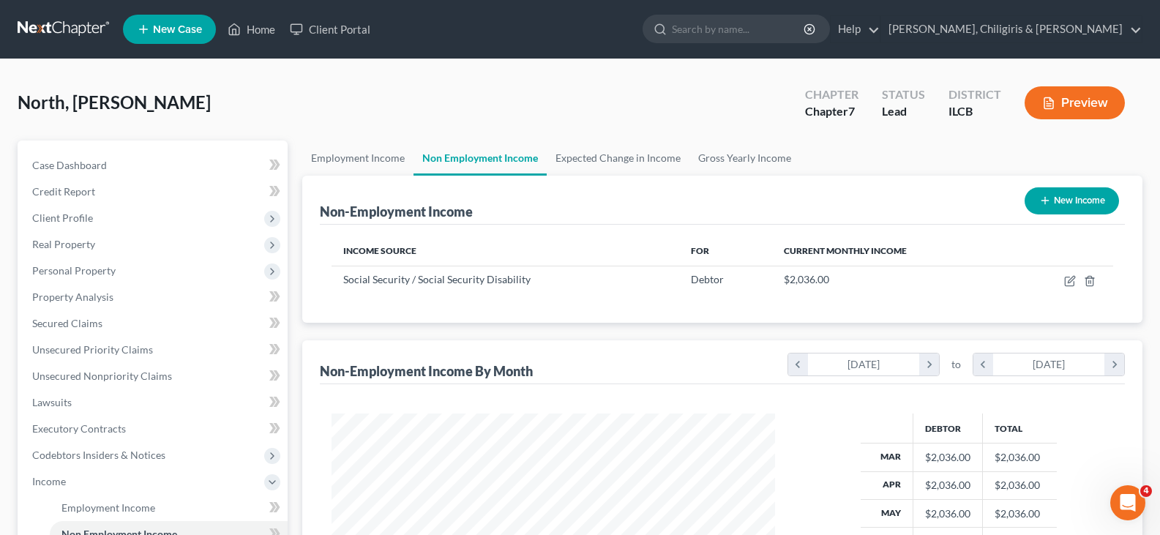
scroll to position [263, 473]
click at [133, 433] on link "Executory Contracts" at bounding box center [153, 429] width 267 height 26
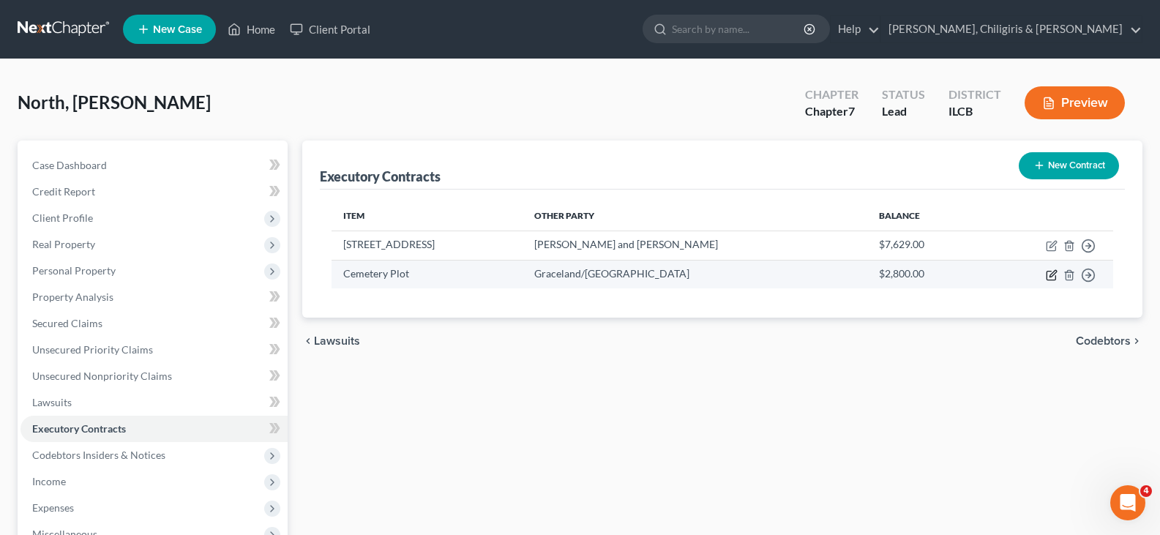
click at [1053, 277] on icon "button" at bounding box center [1052, 275] width 12 height 12
select select "0"
select select "14"
select select "0"
select select "2"
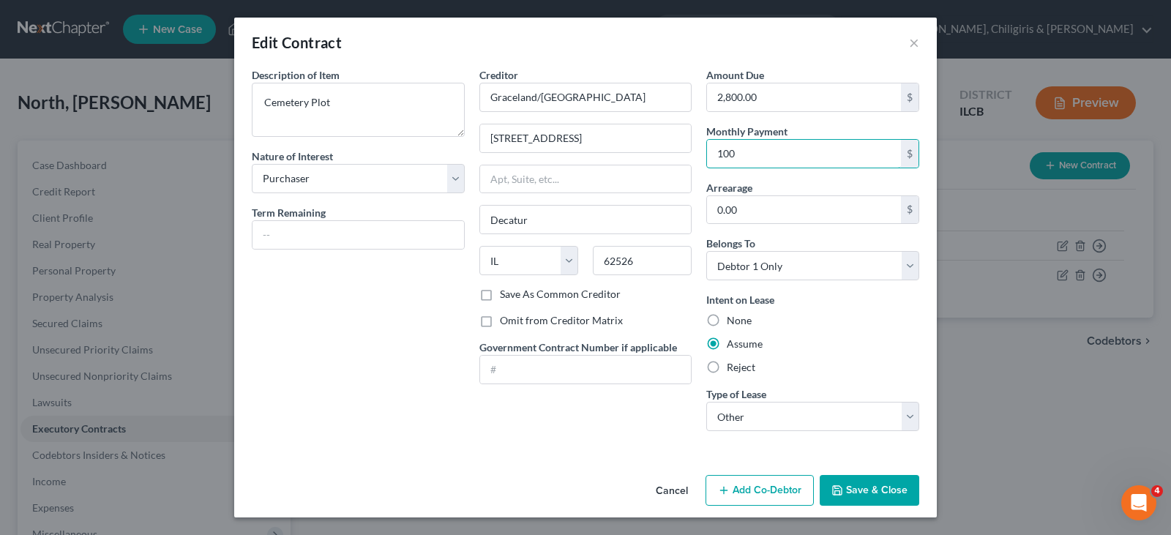
type input "100"
click at [864, 500] on button "Save & Close" at bounding box center [870, 490] width 100 height 31
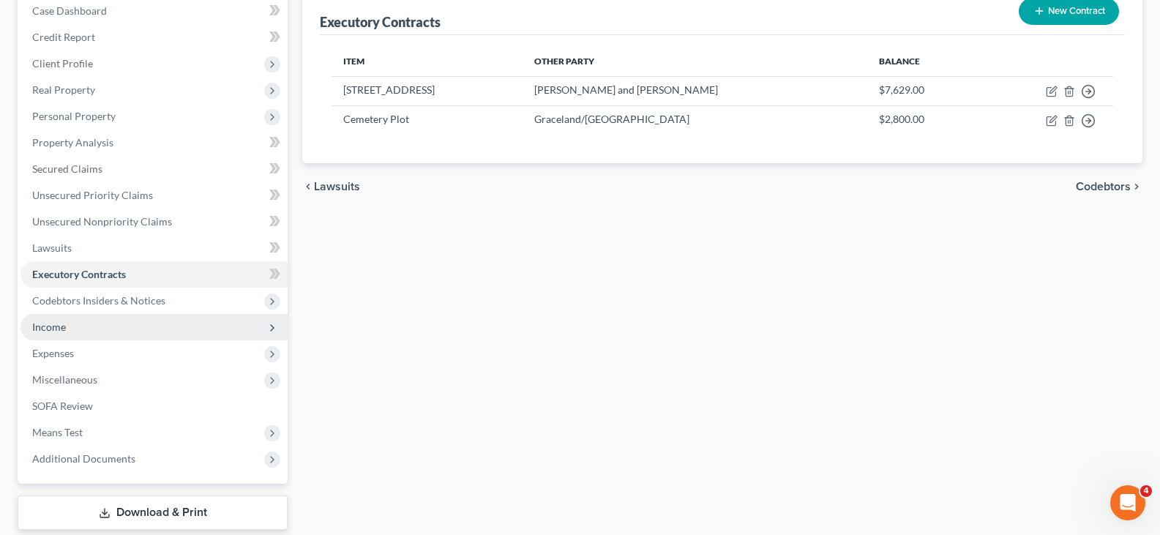
scroll to position [220, 0]
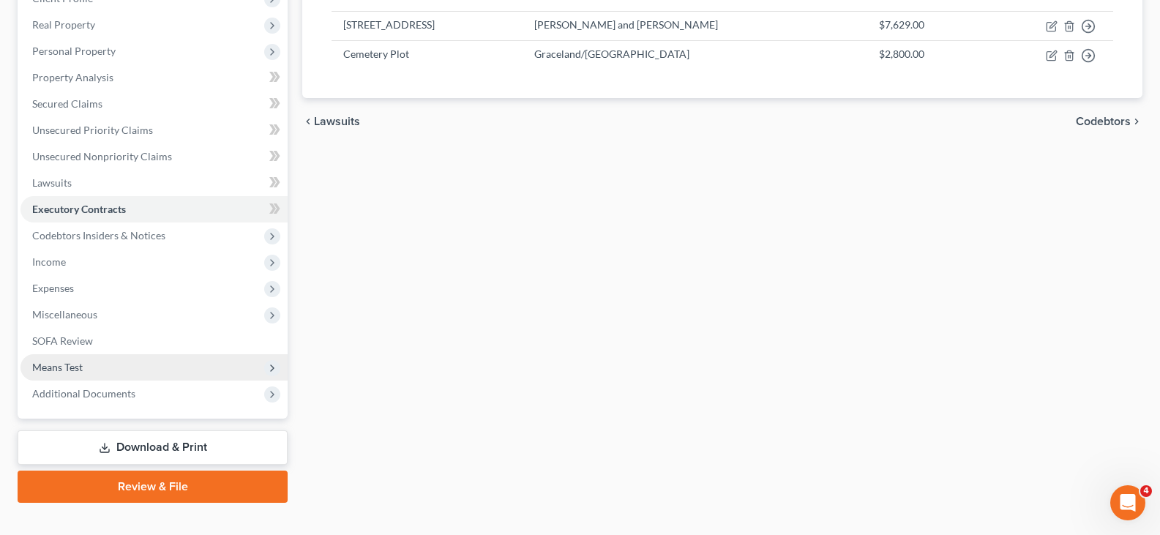
click at [69, 364] on span "Means Test" at bounding box center [57, 367] width 51 height 12
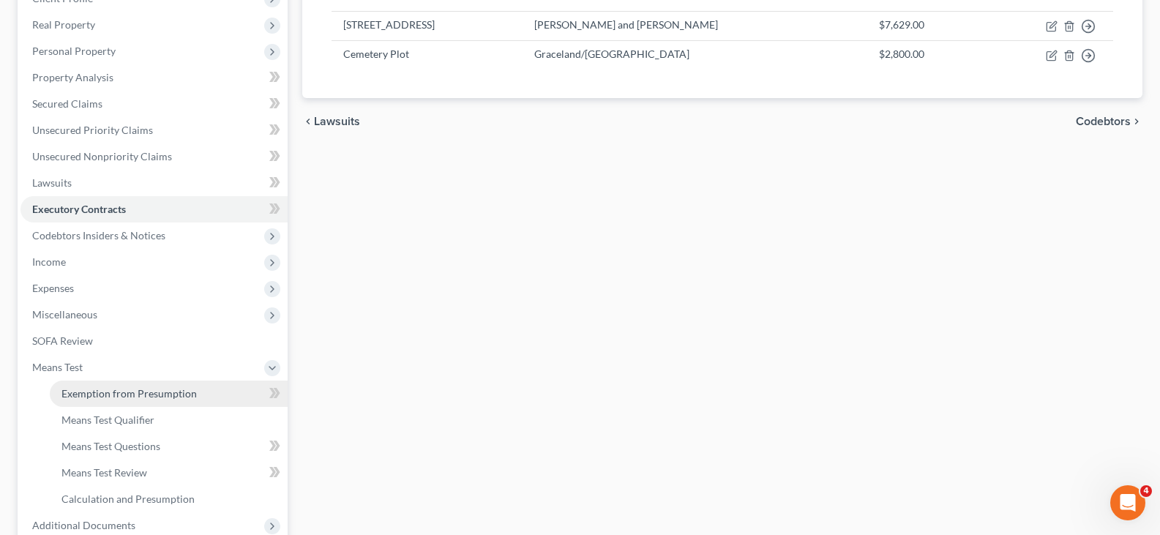
drag, startPoint x: 100, startPoint y: 394, endPoint x: 111, endPoint y: 387, distance: 13.4
click at [100, 394] on span "Exemption from Presumption" at bounding box center [128, 393] width 135 height 12
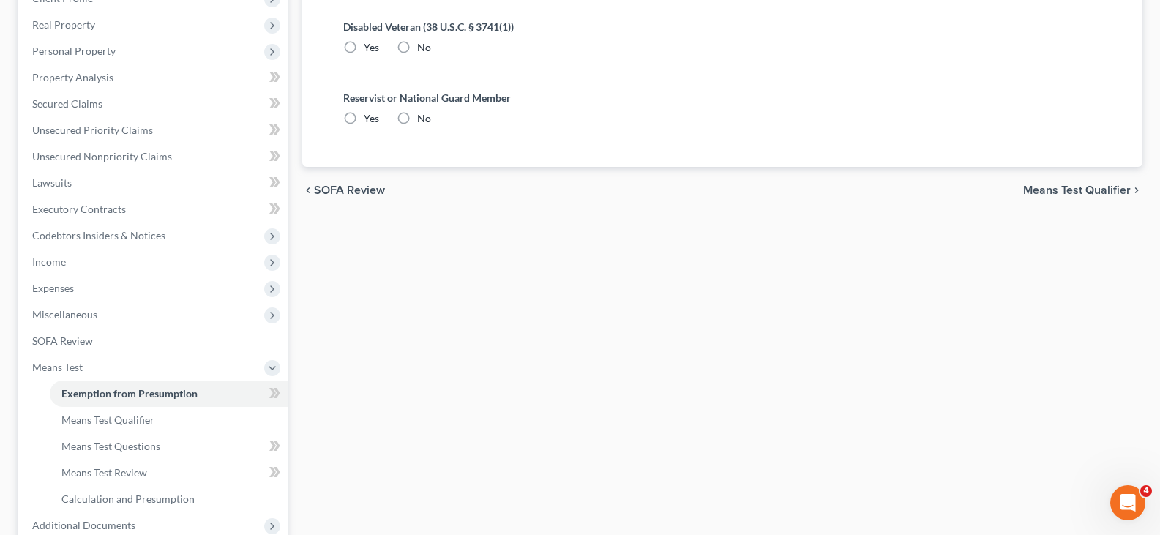
radio input "true"
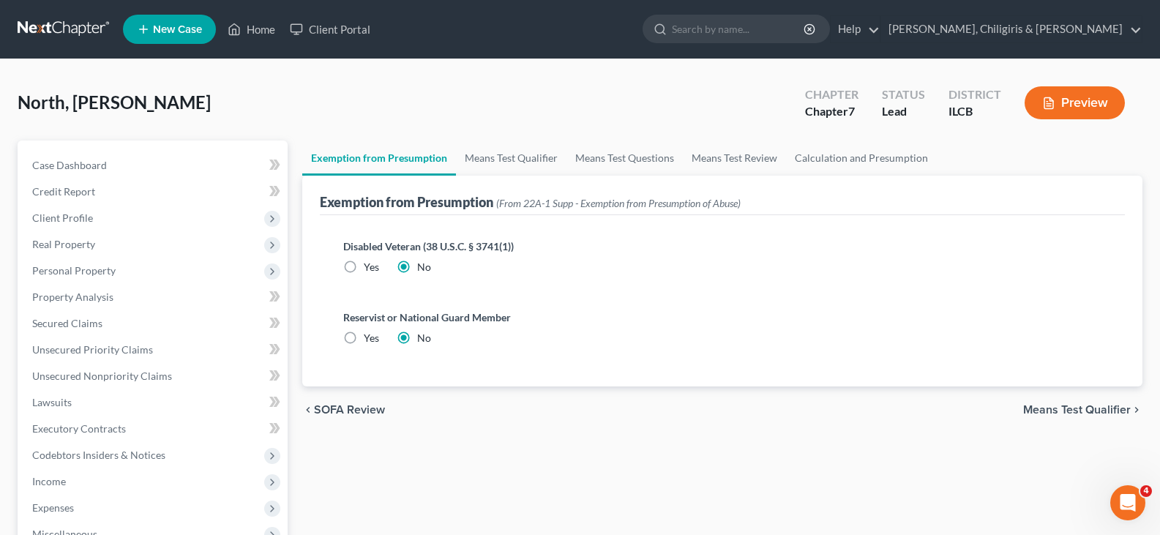
click at [1071, 411] on span "Means Test Qualifier" at bounding box center [1077, 410] width 108 height 12
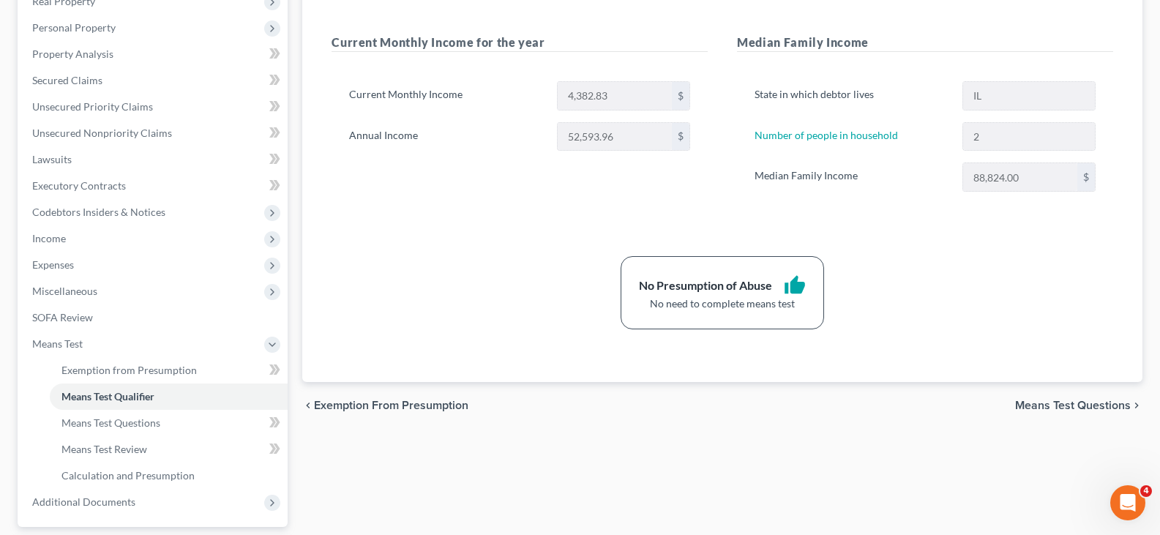
scroll to position [274, 0]
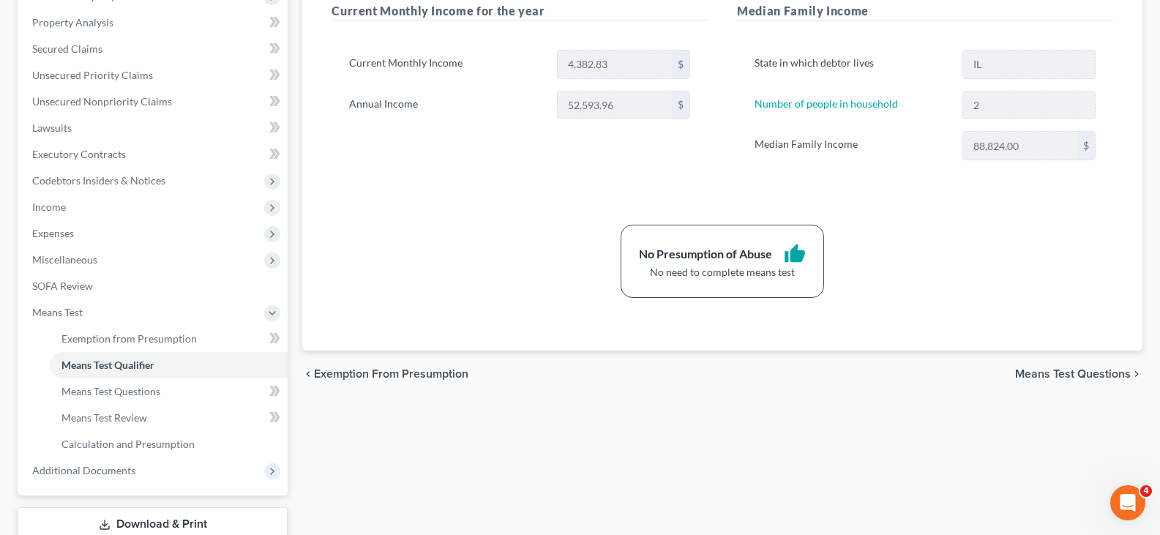
click at [140, 524] on link "Download & Print" at bounding box center [153, 524] width 270 height 34
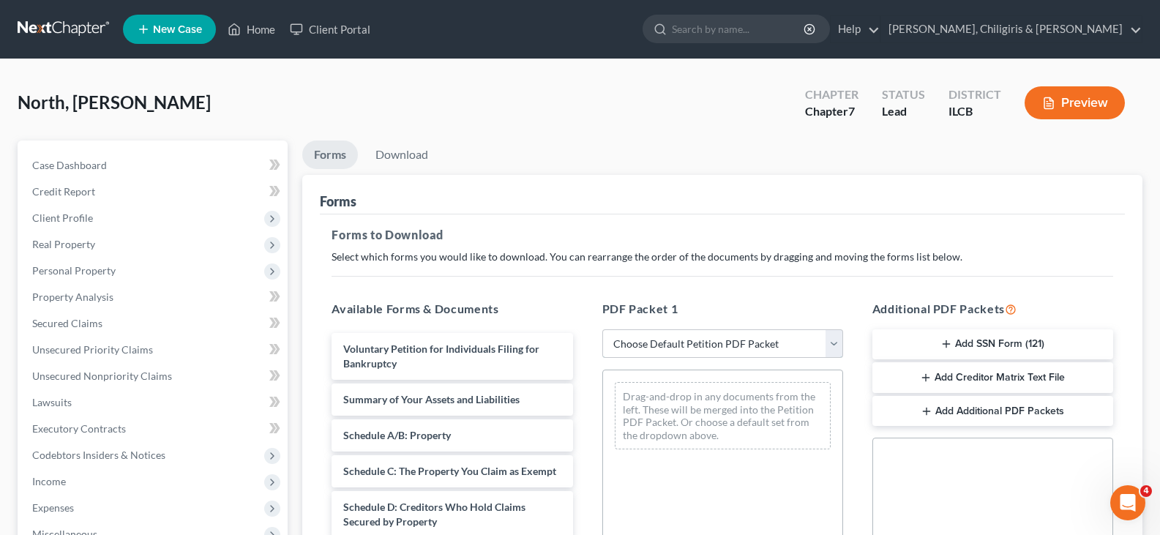
click at [834, 347] on select "Choose Default Petition PDF Packet Complete Bankruptcy Petition (all forms and …" at bounding box center [722, 343] width 241 height 29
select select "8"
click at [602, 329] on select "Choose Default Petition PDF Packet Complete Bankruptcy Petition (all forms and …" at bounding box center [722, 343] width 241 height 29
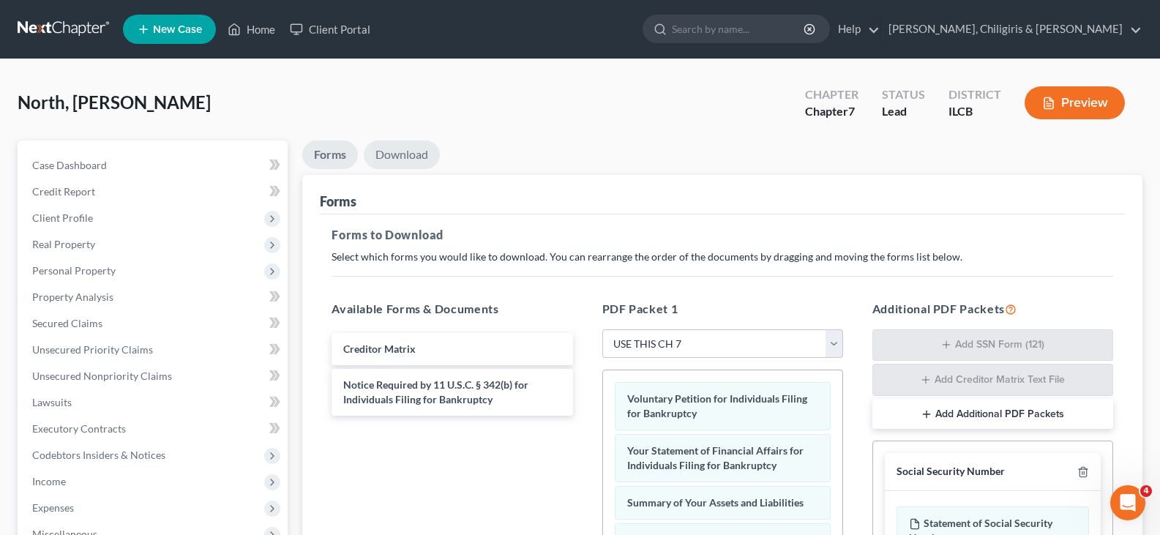
click at [386, 150] on link "Download" at bounding box center [402, 155] width 76 height 29
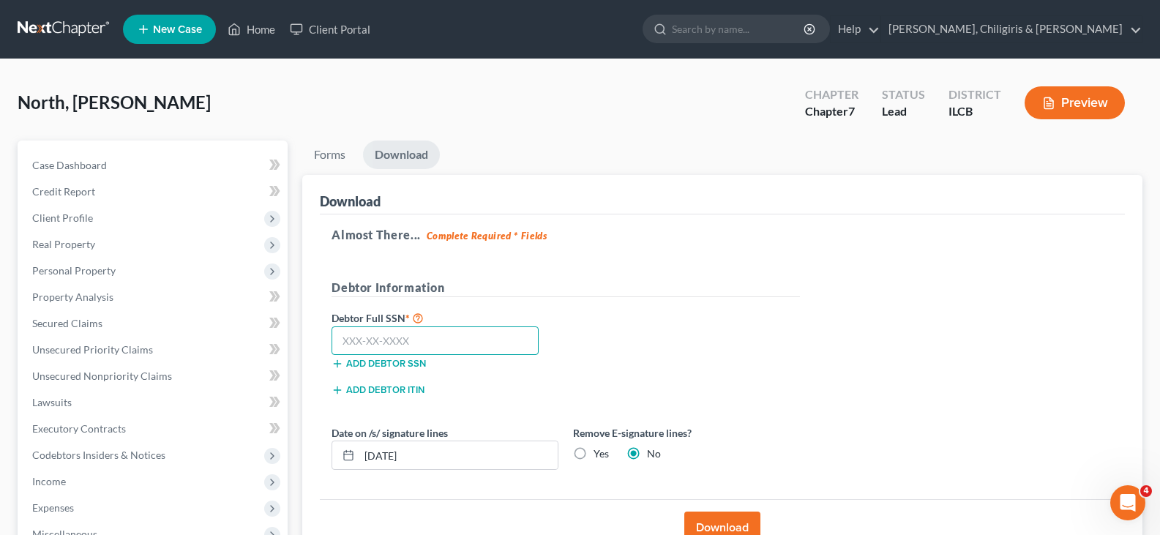
click at [406, 342] on input "text" at bounding box center [435, 340] width 207 height 29
type input "326-52-1874"
drag, startPoint x: 710, startPoint y: 519, endPoint x: 713, endPoint y: 507, distance: 12.1
click at [711, 518] on button "Download" at bounding box center [722, 528] width 76 height 32
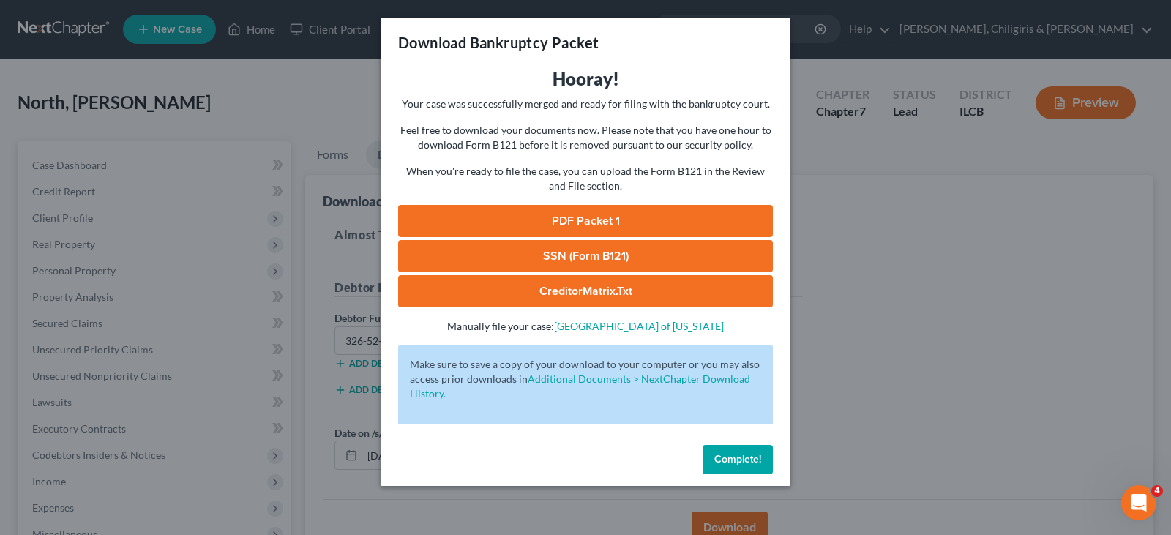
click at [615, 212] on link "PDF Packet 1" at bounding box center [585, 221] width 375 height 32
click at [613, 256] on link "SSN (Form B121)" at bounding box center [585, 256] width 375 height 32
click at [589, 294] on link "CreditorMatrix.txt" at bounding box center [585, 291] width 375 height 32
drag, startPoint x: 726, startPoint y: 466, endPoint x: 724, endPoint y: 444, distance: 21.3
click at [726, 466] on button "Complete!" at bounding box center [738, 459] width 70 height 29
